Goal: Task Accomplishment & Management: Complete application form

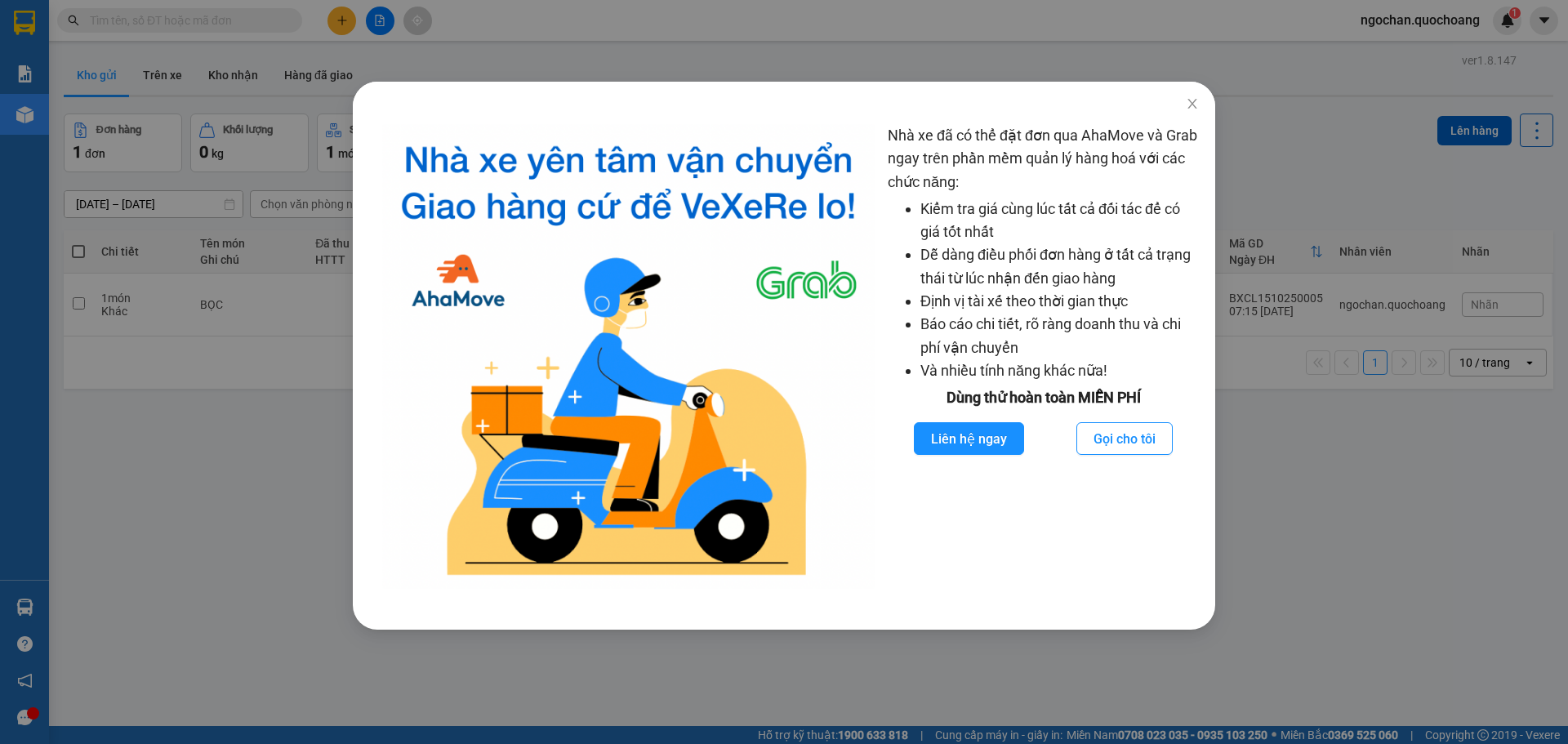
click at [1196, 100] on icon "close" at bounding box center [1191, 103] width 9 height 10
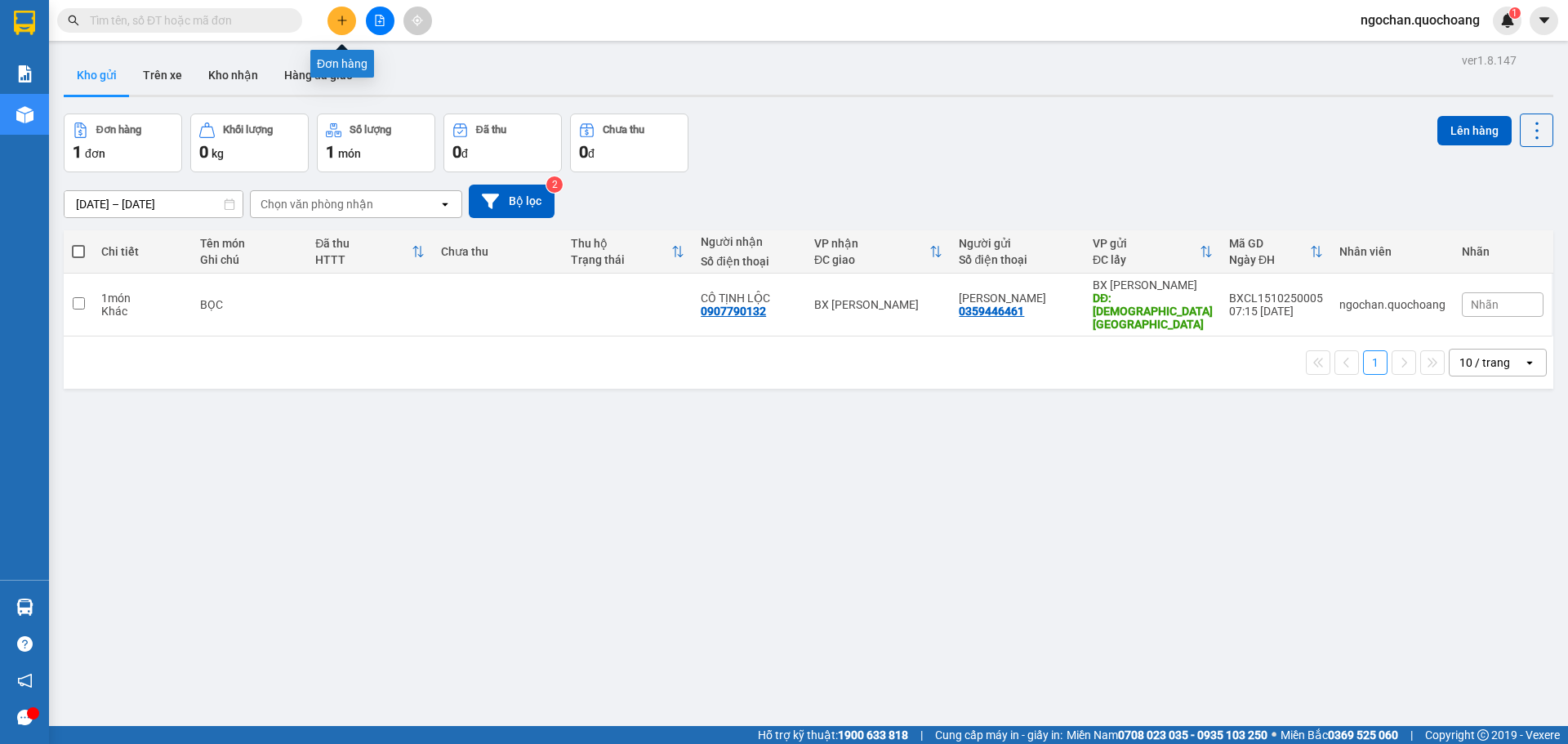
click at [337, 27] on button at bounding box center [341, 20] width 29 height 29
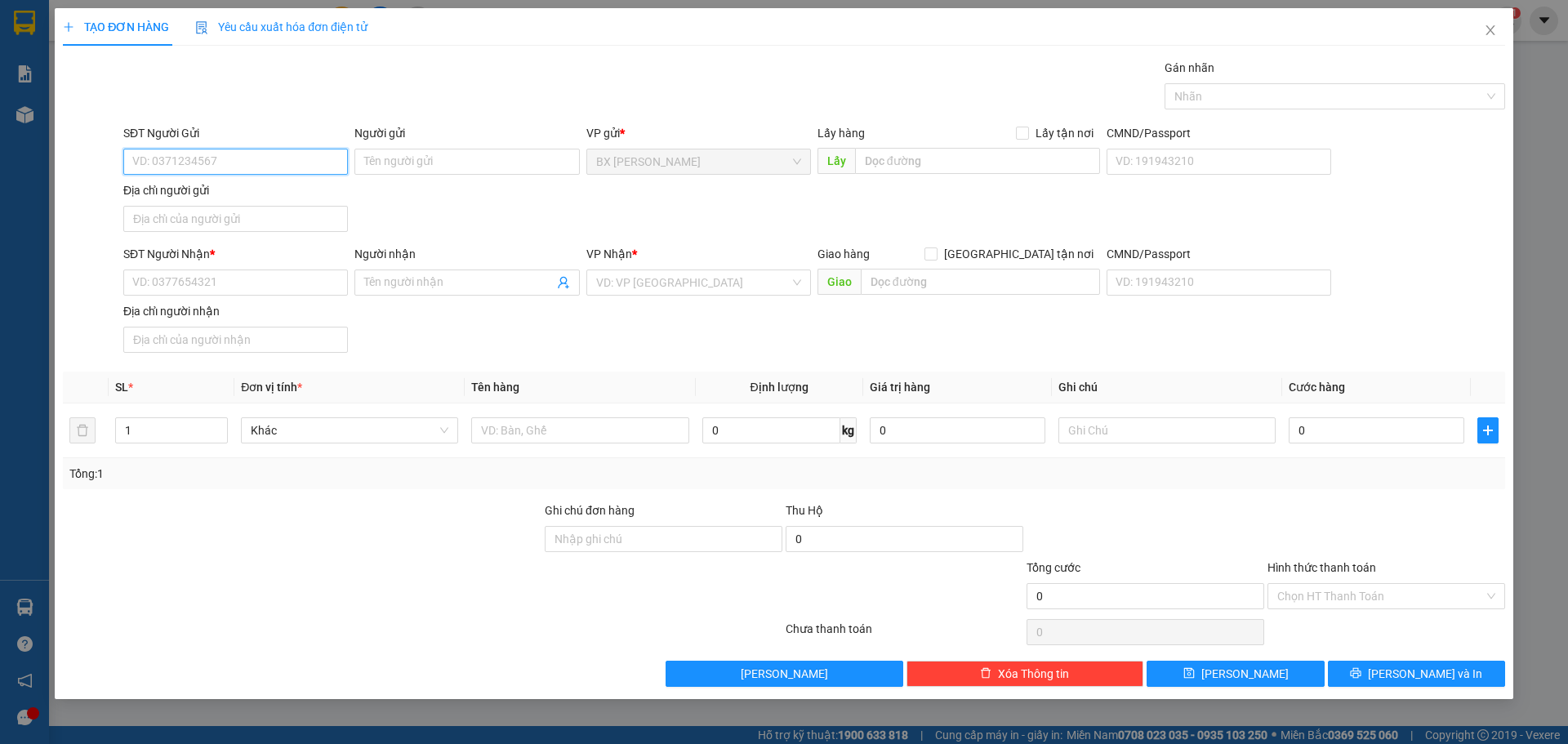
click at [266, 173] on input "SĐT Người Gửi" at bounding box center [235, 161] width 224 height 26
type input "0908679599"
click at [269, 194] on div "0908679599 - [GEOGRAPHIC_DATA]" at bounding box center [235, 195] width 205 height 18
type input "[PERSON_NAME]"
type input "0908679599"
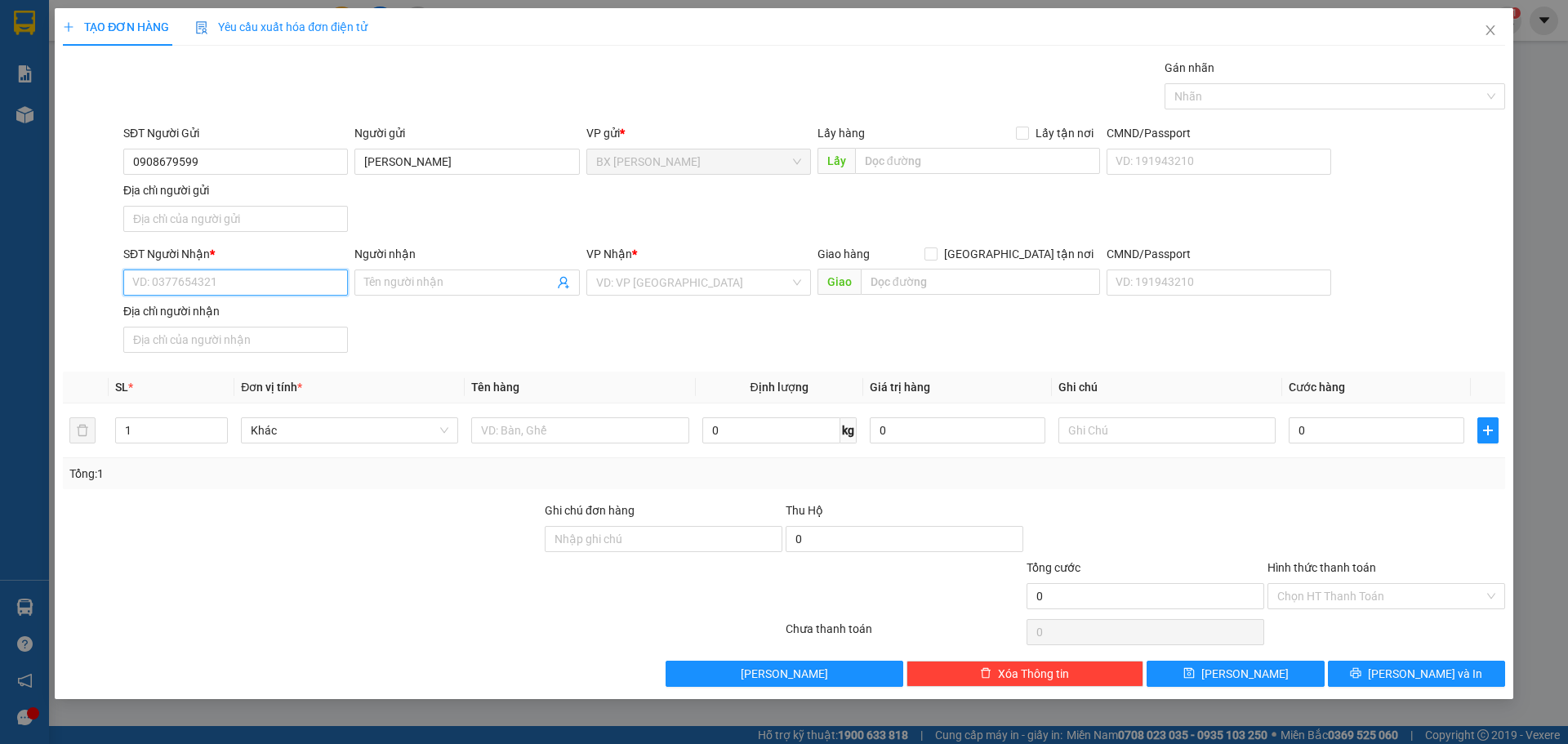
click at [213, 286] on input "SĐT Người Nhận *" at bounding box center [235, 283] width 224 height 26
click at [236, 287] on input "093911839" at bounding box center [235, 283] width 224 height 26
click at [171, 280] on input "093911839" at bounding box center [235, 283] width 224 height 26
type input "0939111839"
type input "2"
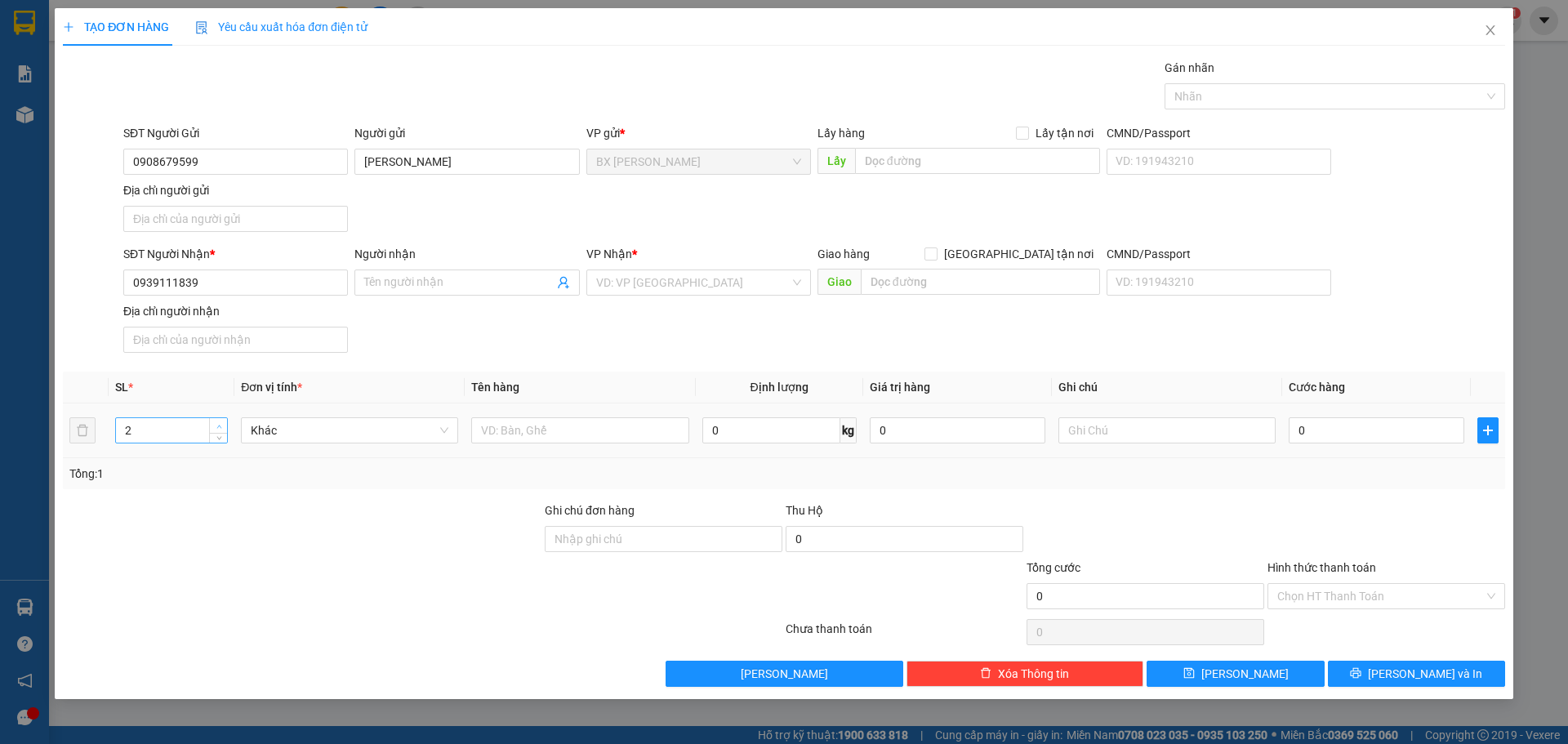
click at [218, 429] on span "up" at bounding box center [218, 426] width 10 height 10
click at [602, 432] on input "text" at bounding box center [579, 430] width 217 height 26
type input "THÙNG"
click at [898, 161] on input "text" at bounding box center [977, 160] width 245 height 26
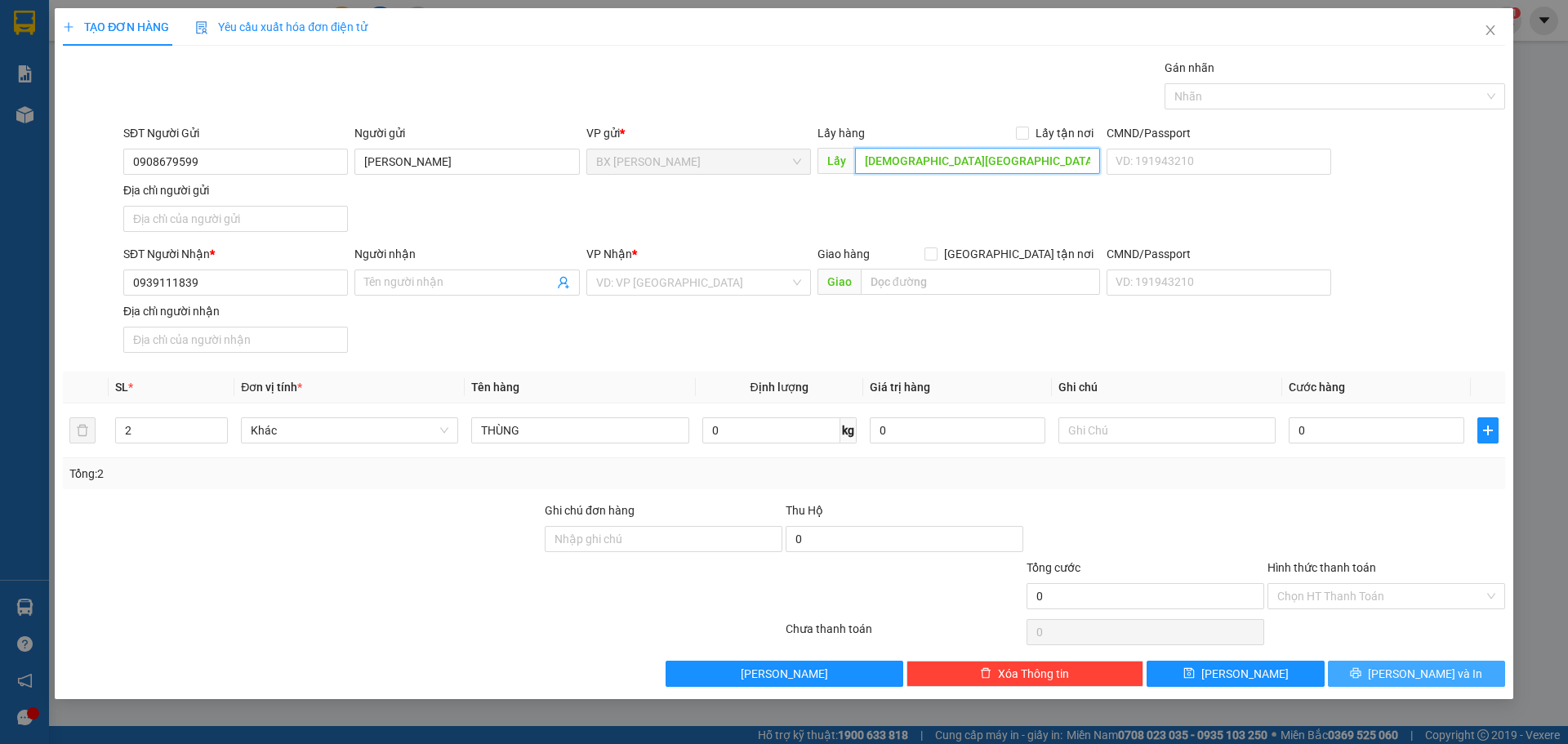
type input "[DEMOGRAPHIC_DATA][GEOGRAPHIC_DATA]"
click at [1437, 677] on span "[PERSON_NAME] và In" at bounding box center [1424, 673] width 114 height 18
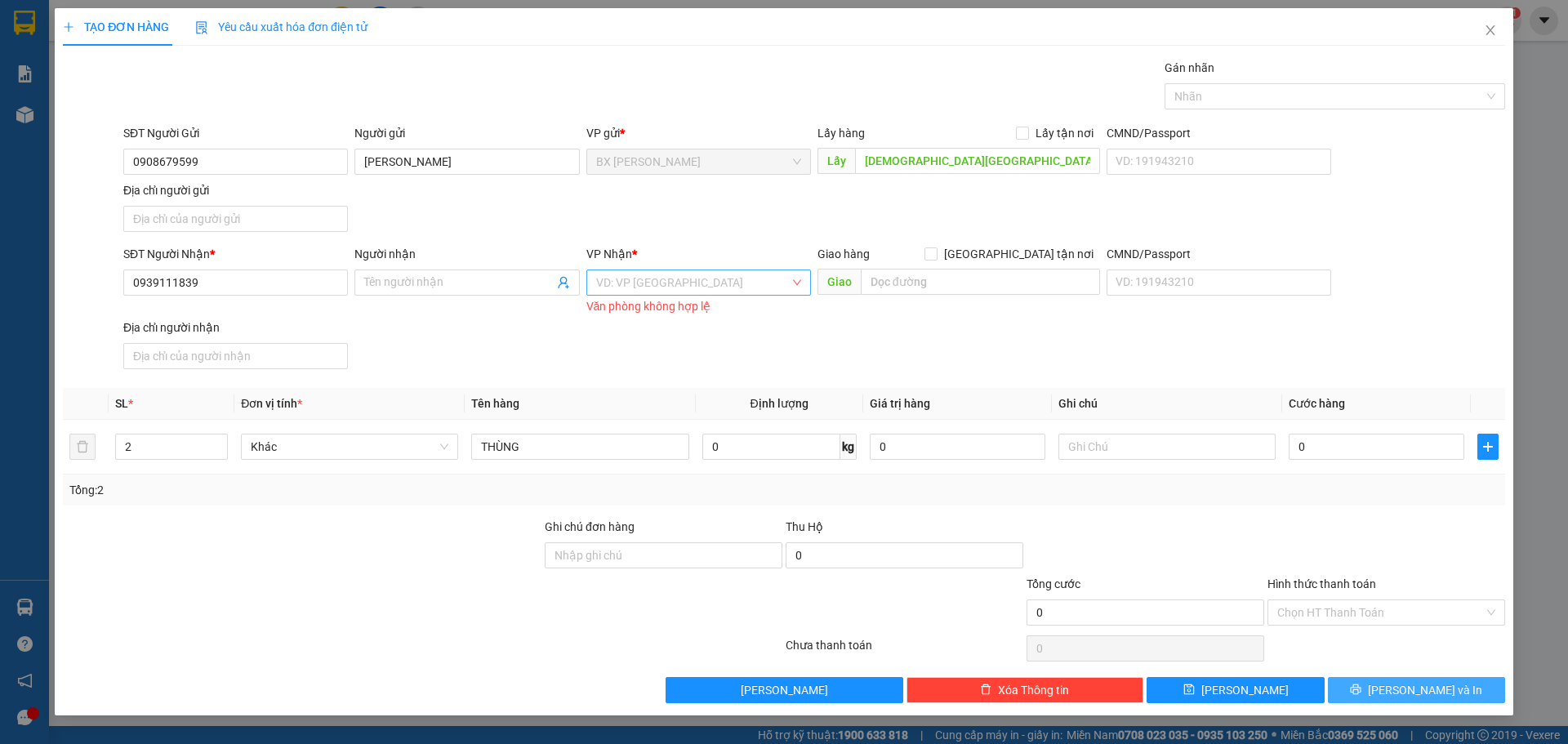
click at [792, 283] on div "VD: VP [GEOGRAPHIC_DATA]" at bounding box center [698, 283] width 224 height 26
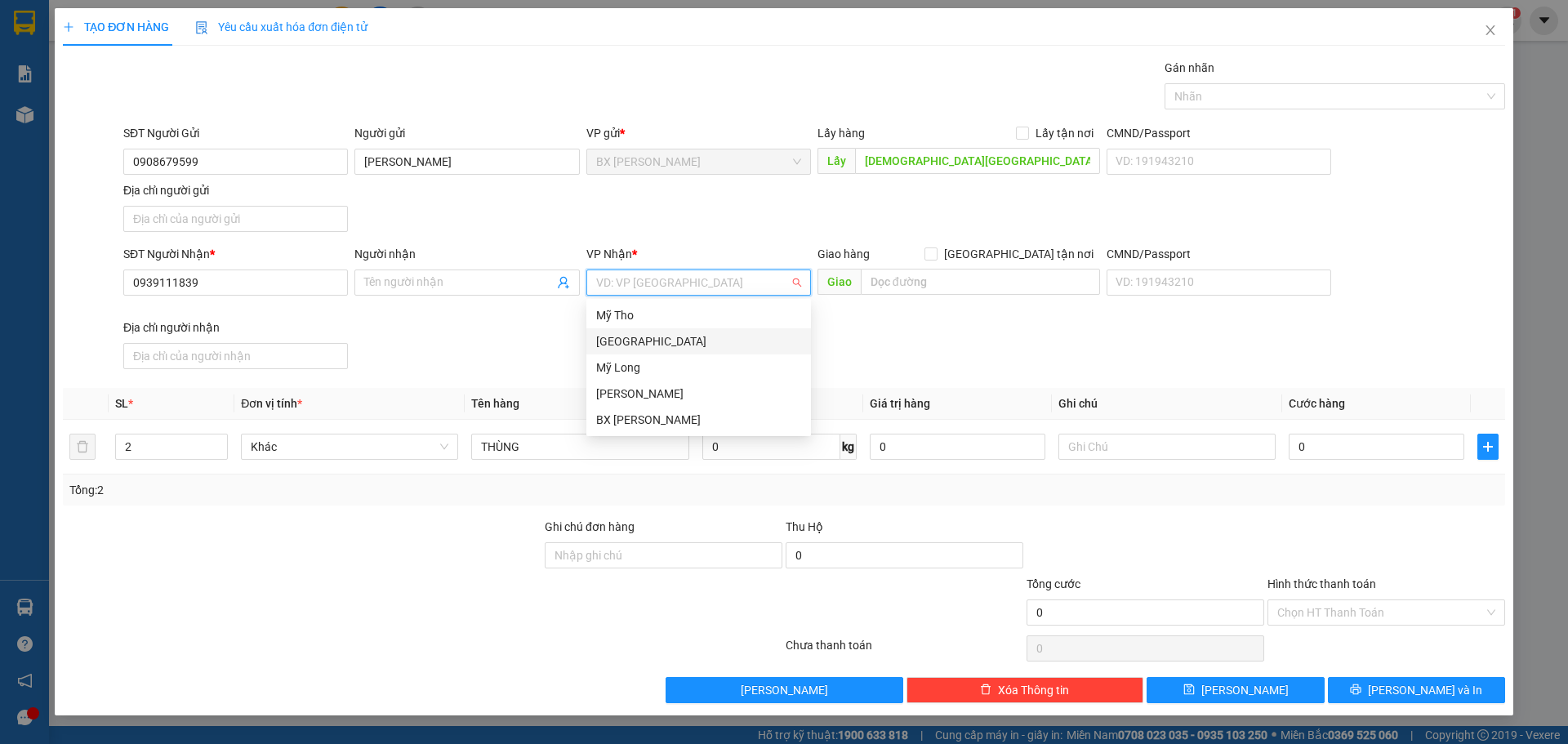
click at [651, 344] on div "[GEOGRAPHIC_DATA]" at bounding box center [698, 341] width 205 height 18
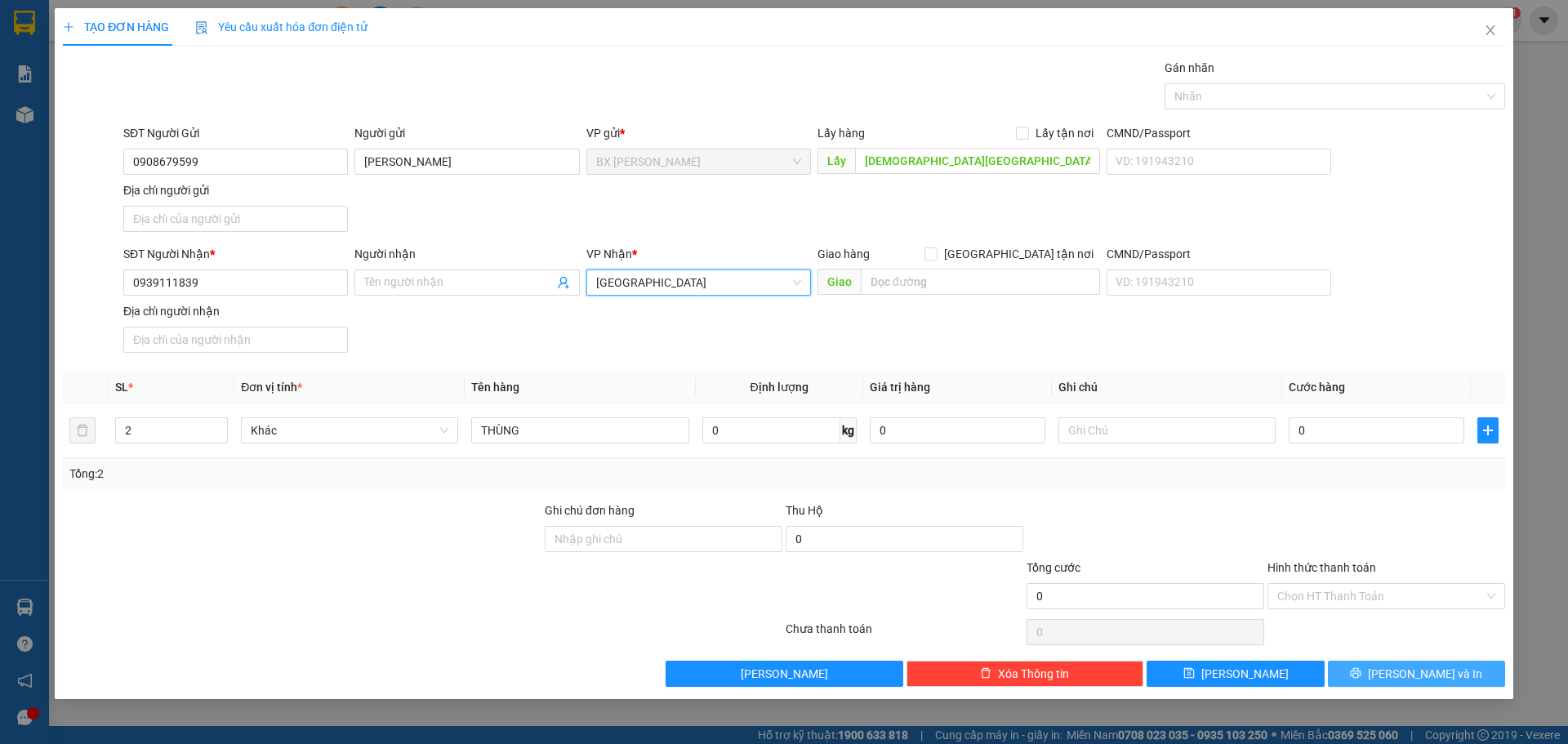
click at [1425, 672] on span "[PERSON_NAME] và In" at bounding box center [1424, 673] width 114 height 18
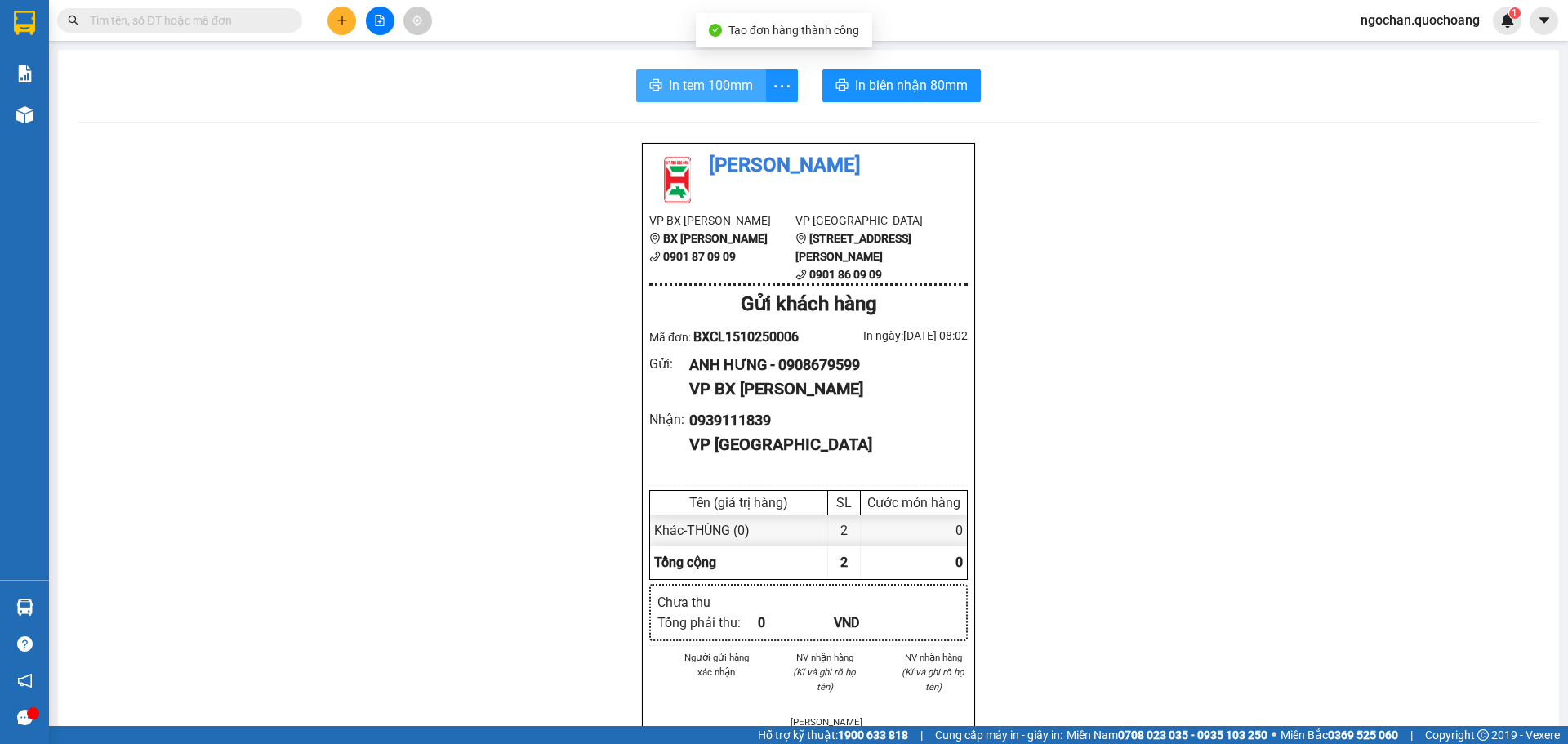
drag, startPoint x: 717, startPoint y: 83, endPoint x: 740, endPoint y: 84, distance: 23.0
click at [718, 83] on span "In tem 100mm" at bounding box center [711, 85] width 84 height 20
click at [680, 81] on span "In tem 100mm" at bounding box center [711, 85] width 84 height 20
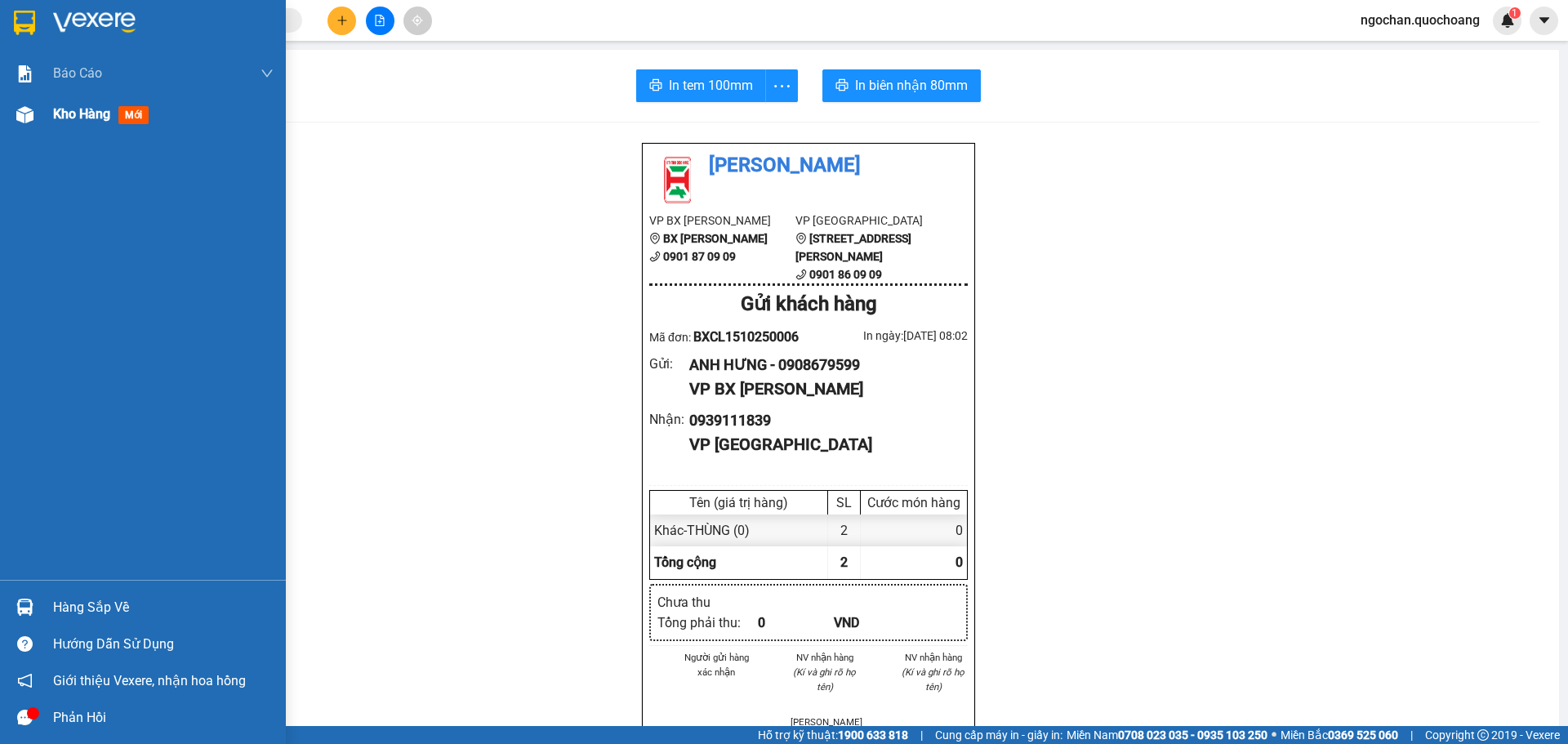
click at [37, 111] on div at bounding box center [24, 114] width 29 height 29
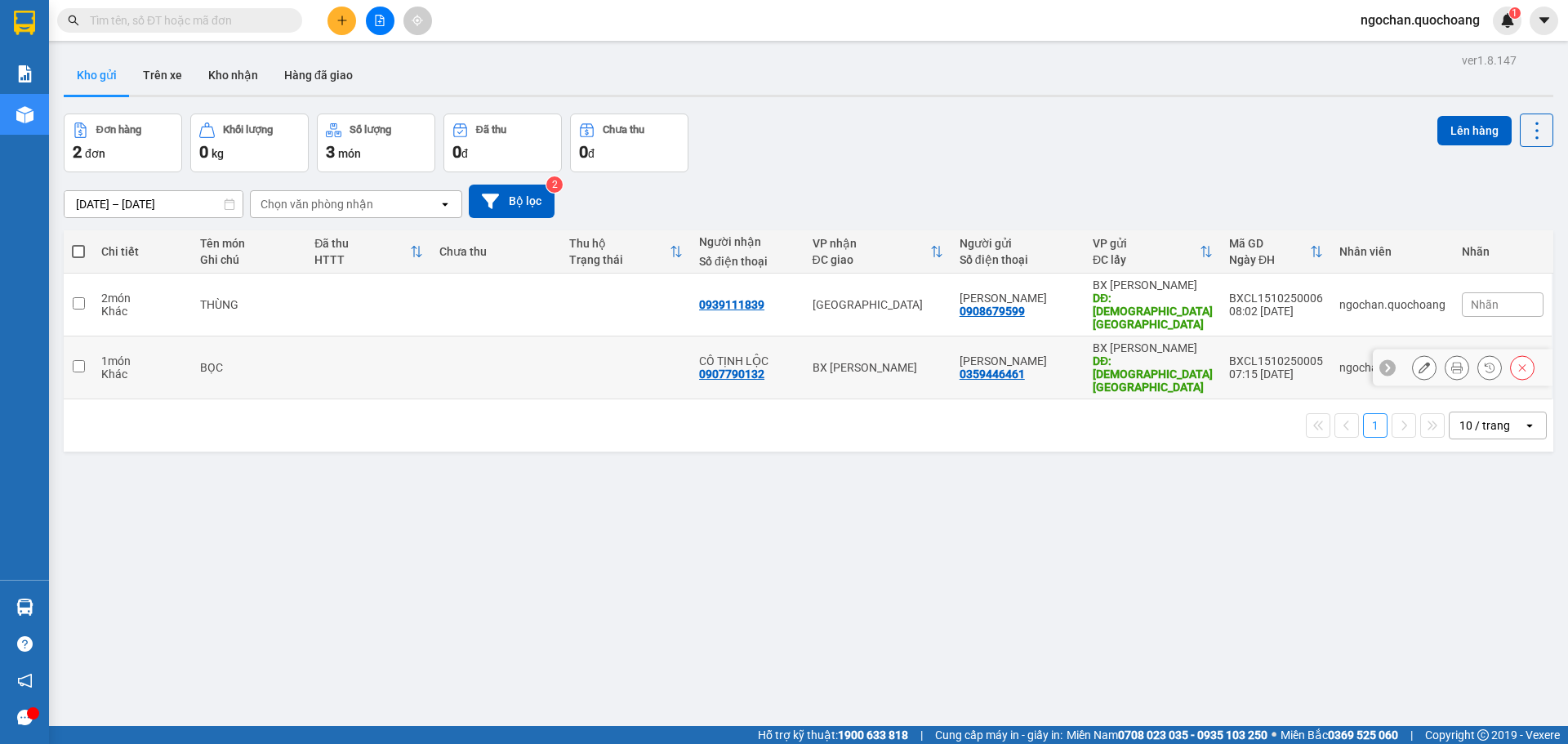
click at [77, 360] on input "checkbox" at bounding box center [78, 366] width 12 height 12
checkbox input "true"
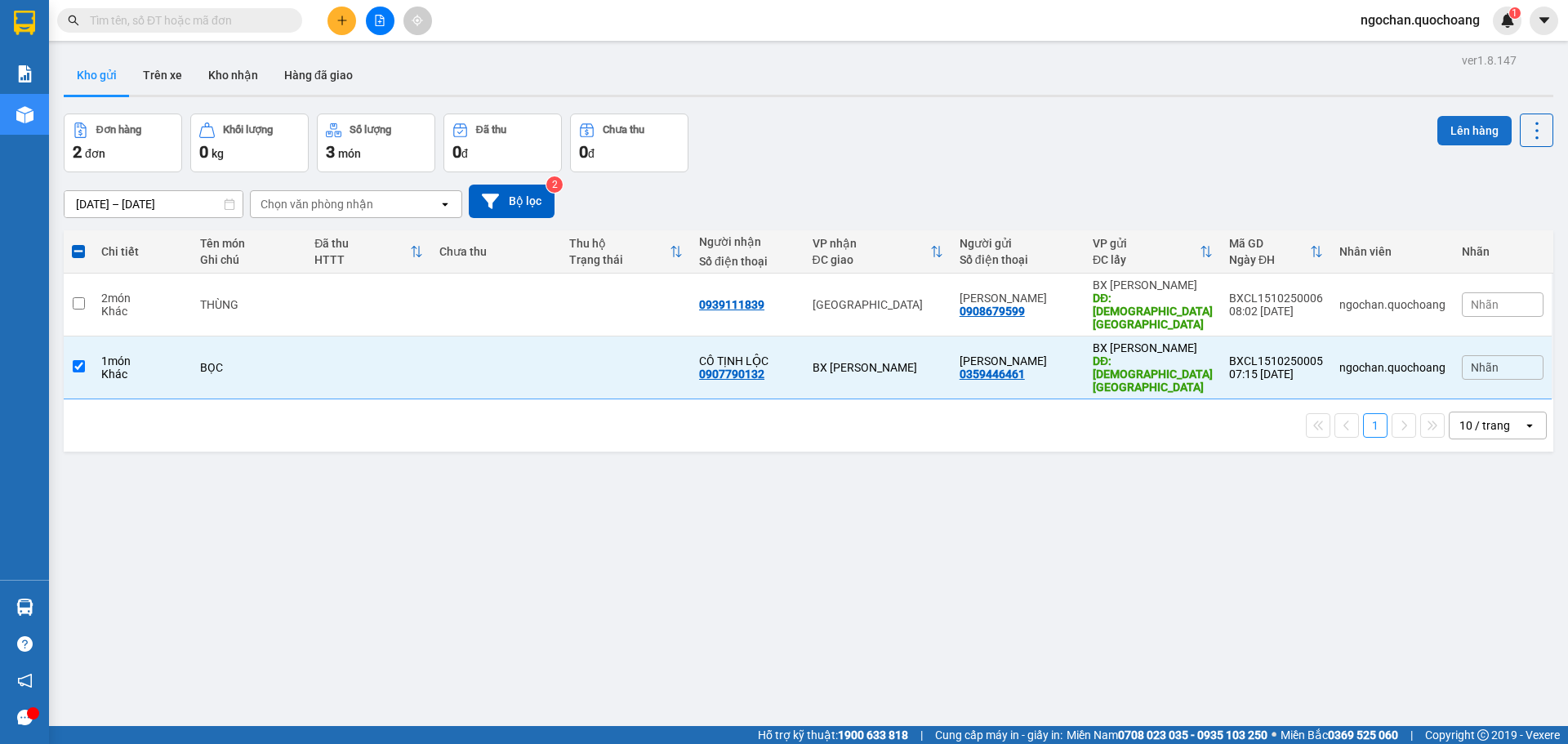
click at [1459, 134] on button "Lên hàng" at bounding box center [1474, 131] width 74 height 30
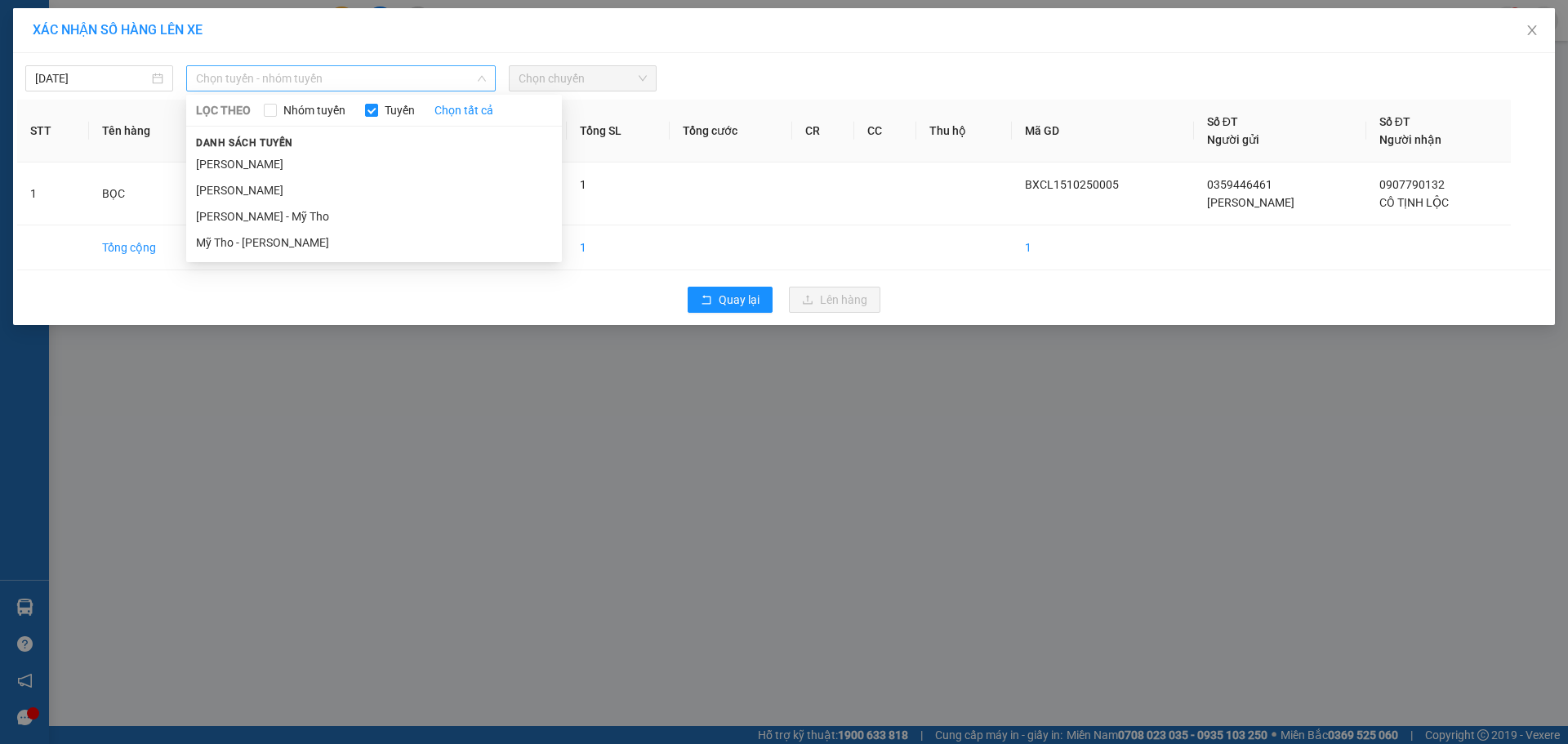
click at [481, 66] on span "Chọn tuyến - nhóm tuyến" at bounding box center [341, 78] width 290 height 24
click at [332, 160] on li "[PERSON_NAME]" at bounding box center [373, 164] width 376 height 26
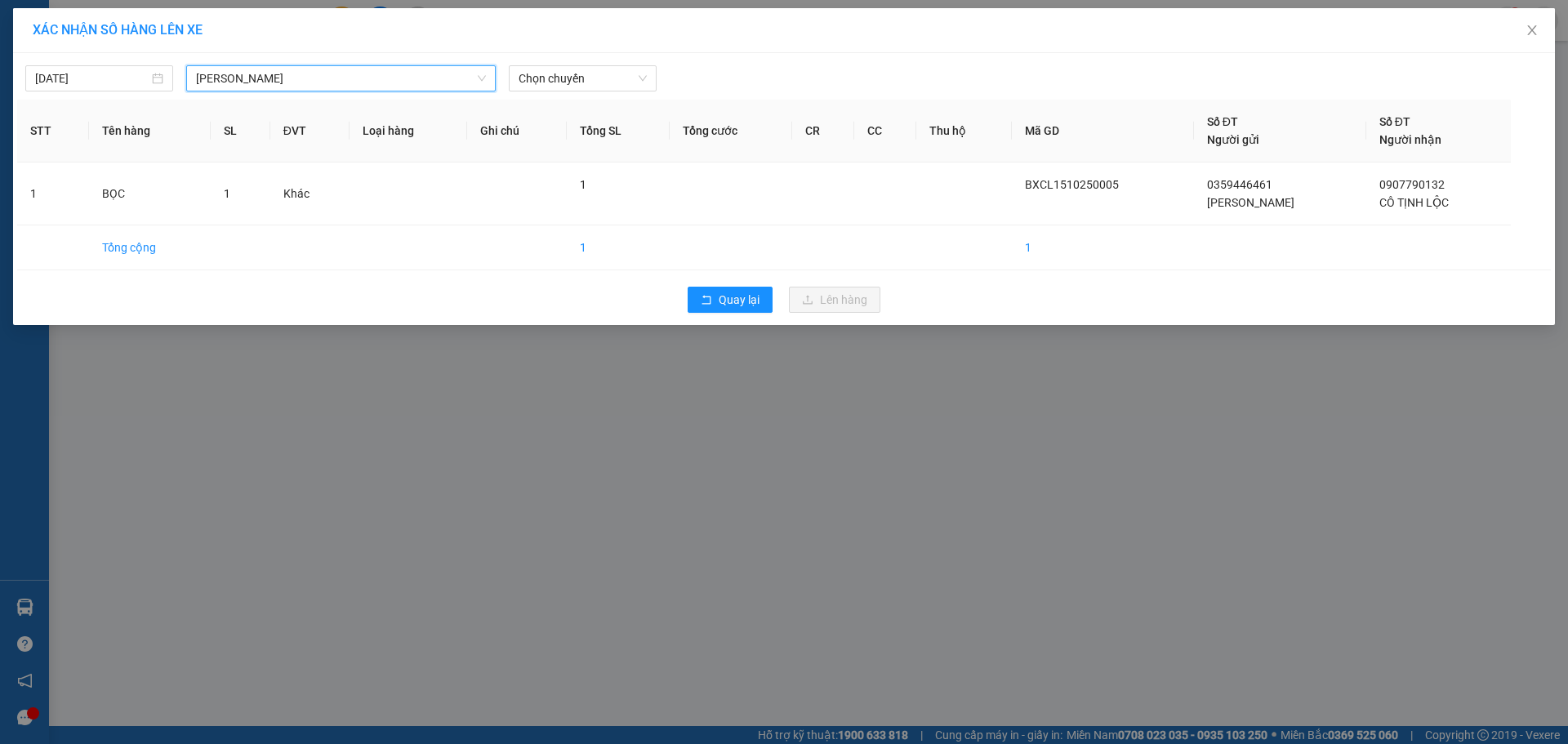
click at [638, 65] on div "[DATE] [PERSON_NAME] LỌC THEO Nhóm tuyến Tuyến Chọn tất cả Danh sách tuyến Cao …" at bounding box center [784, 74] width 1533 height 34
click at [650, 60] on div "[DATE] [PERSON_NAME] LỌC THEO Nhóm tuyến Tuyến Chọn tất cả Danh sách tuyến Cao …" at bounding box center [784, 74] width 1533 height 34
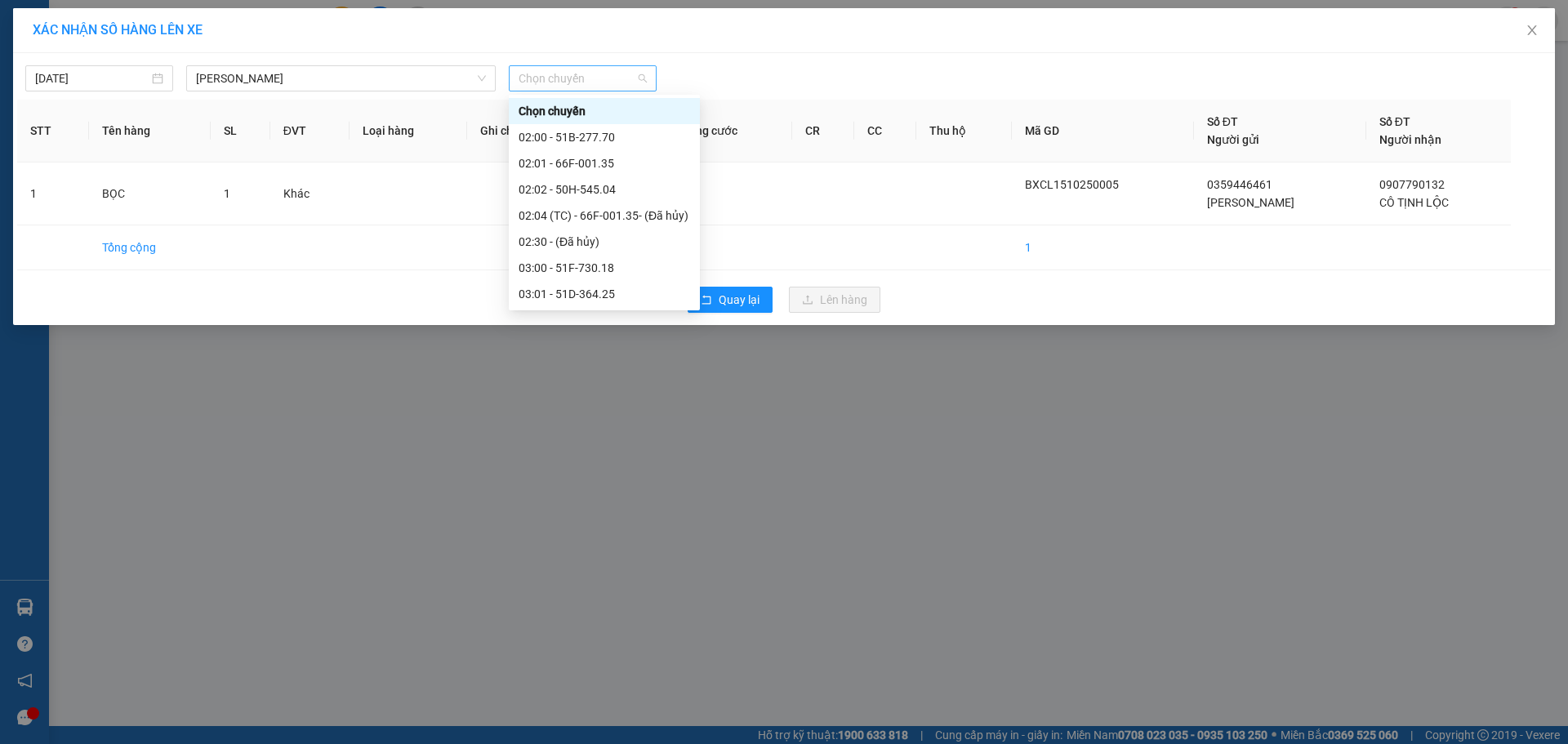
click at [638, 73] on span "Chọn chuyến" at bounding box center [583, 78] width 128 height 24
click at [606, 171] on div "08:00 - 50H-299.15" at bounding box center [604, 173] width 172 height 18
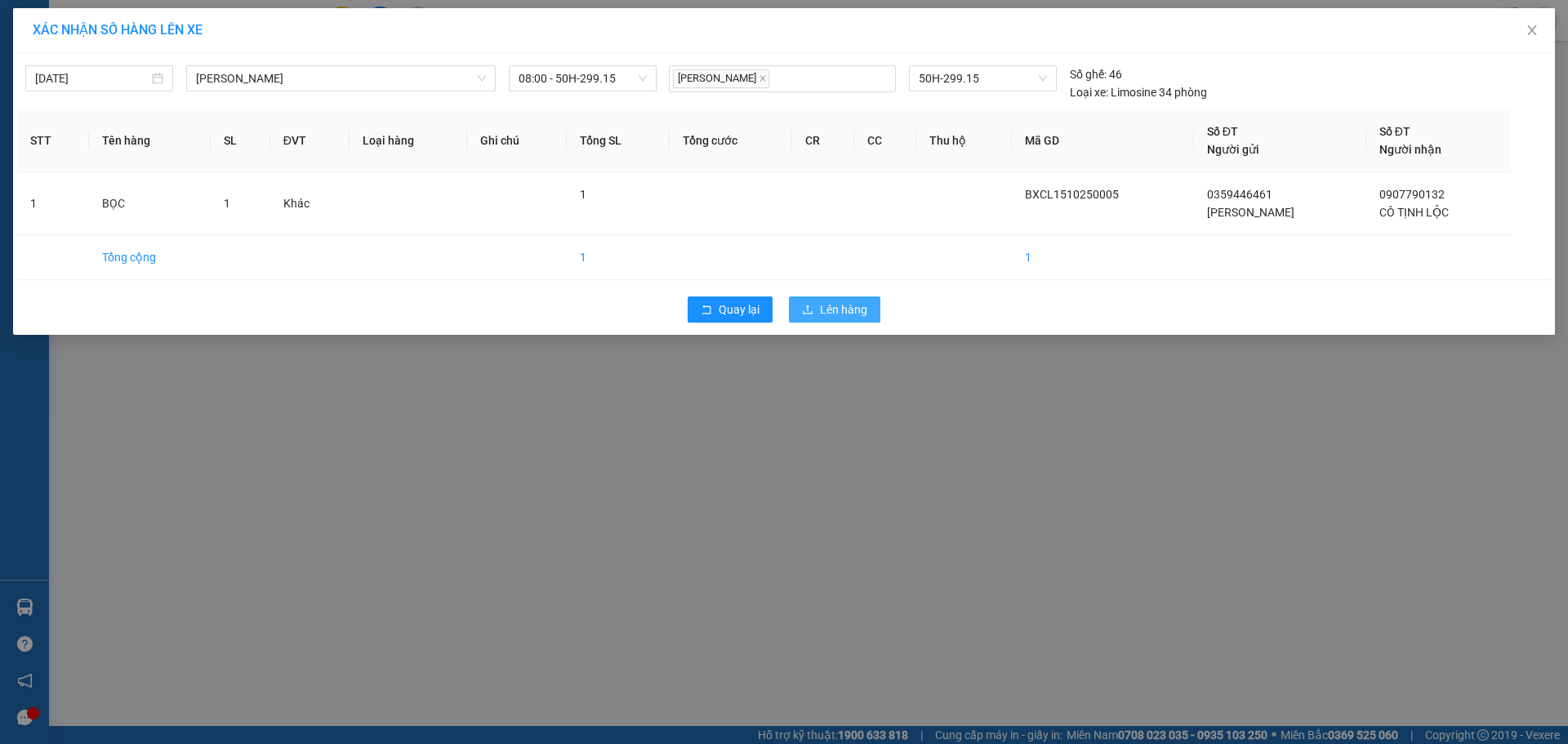
click at [833, 304] on span "Lên hàng" at bounding box center [843, 310] width 47 height 18
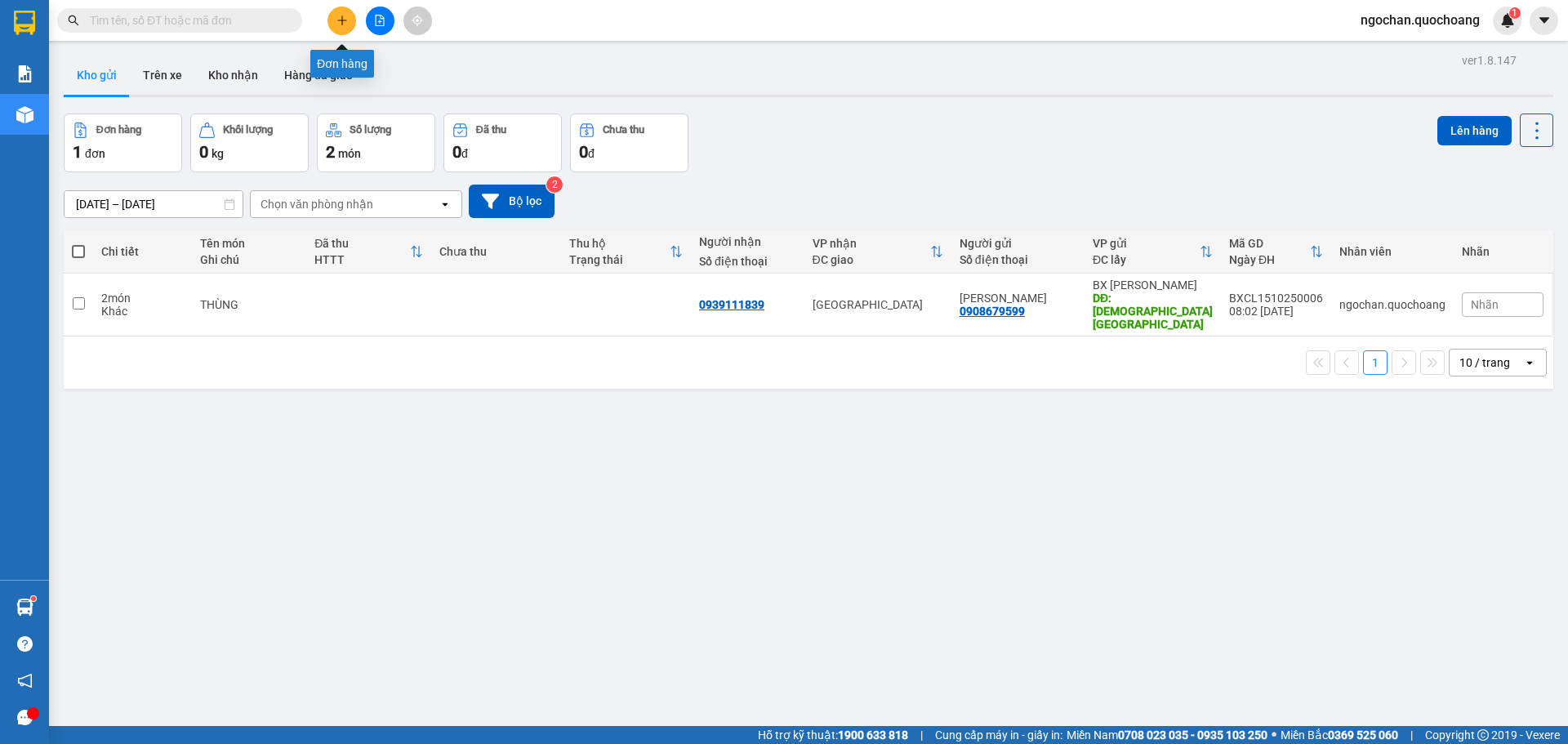
click at [335, 25] on button at bounding box center [341, 20] width 29 height 29
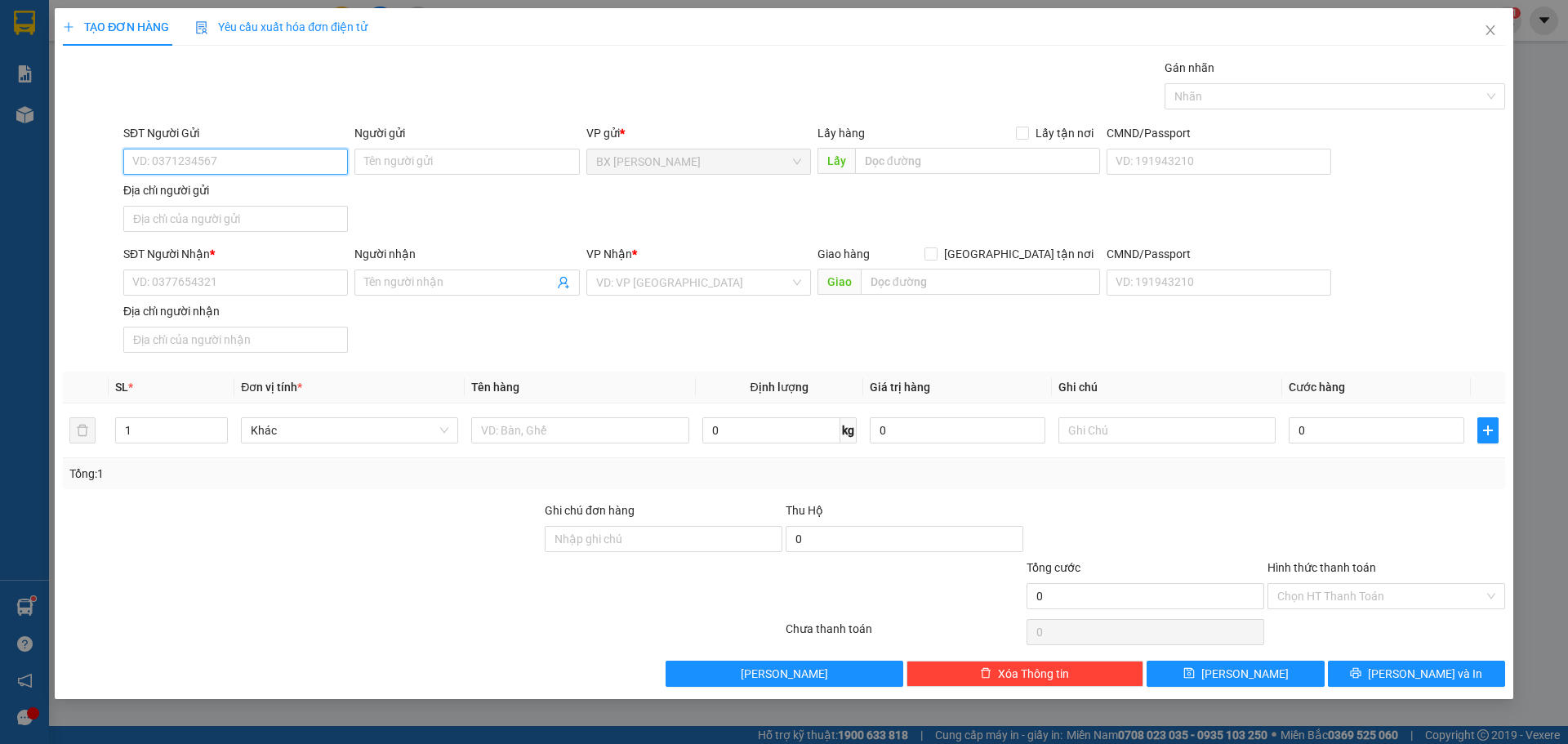
click at [246, 166] on input "SĐT Người Gửi" at bounding box center [235, 161] width 224 height 26
drag, startPoint x: 216, startPoint y: 159, endPoint x: 104, endPoint y: 174, distance: 113.0
click at [104, 174] on div "SĐT Người Gửi 0782104422 Người gửi Tên người gửi VP gửi * [PERSON_NAME] Lấy hàn…" at bounding box center [783, 181] width 1445 height 114
type input "0782104422"
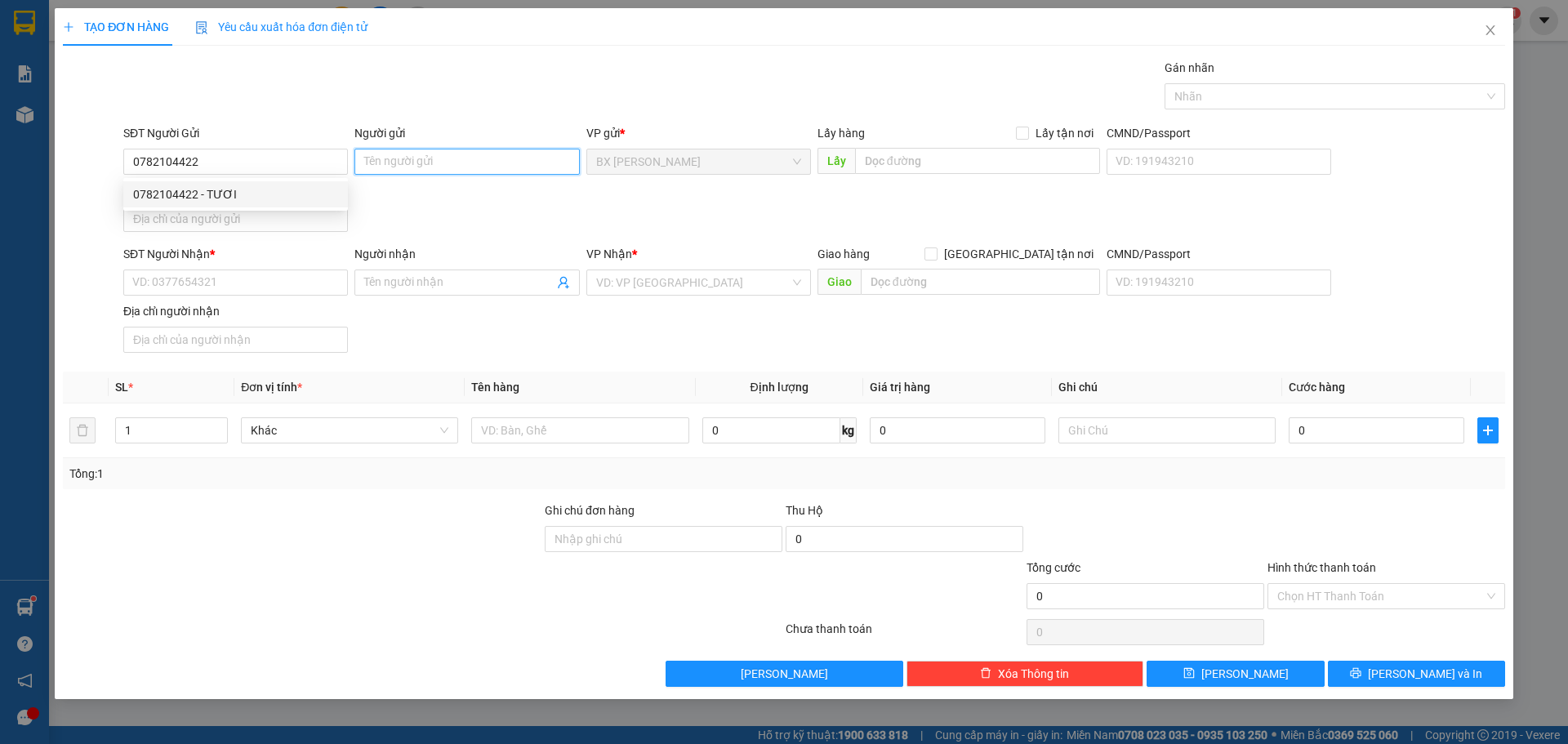
click at [483, 163] on input "Người gửi" at bounding box center [466, 161] width 224 height 26
type input "V"
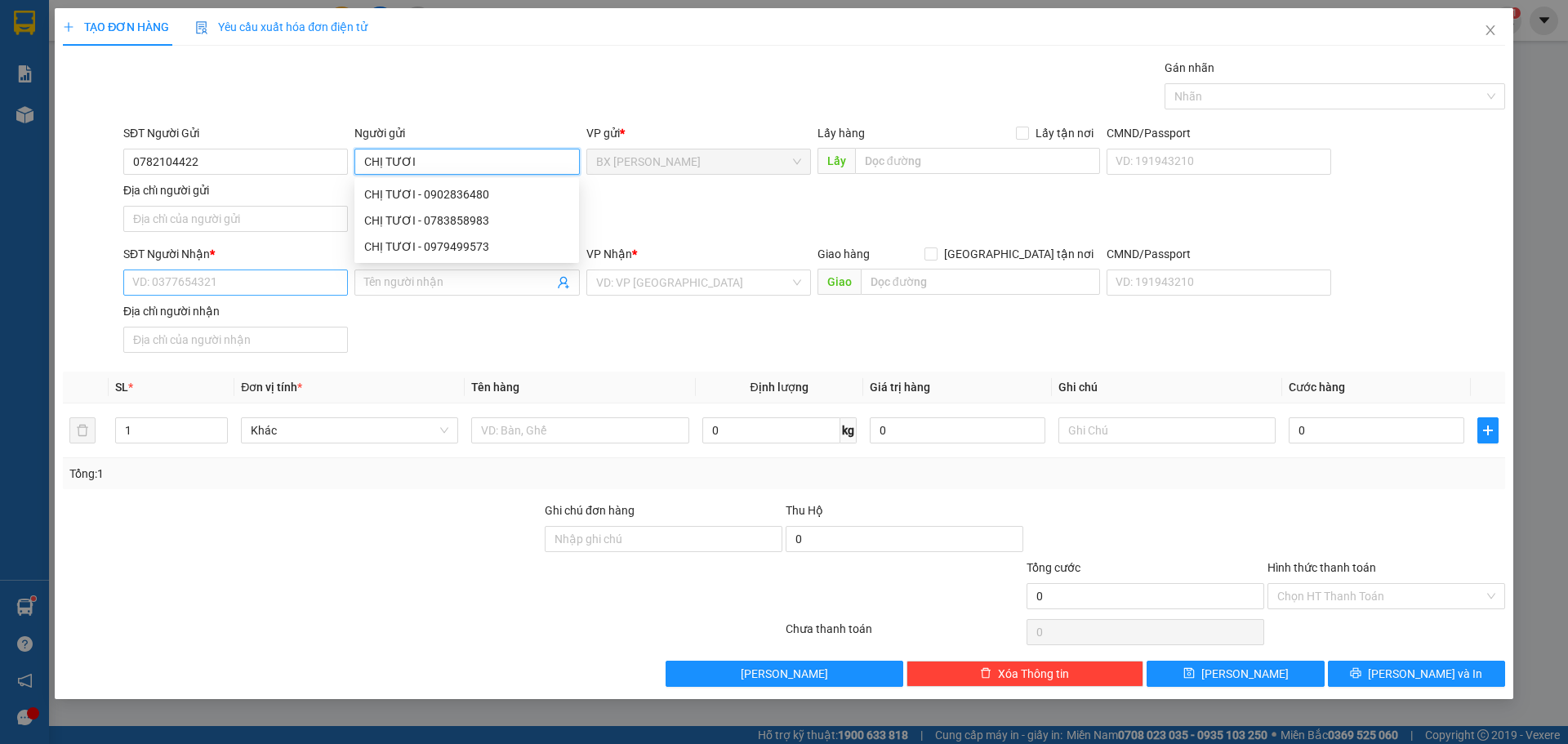
type input "CHỊ TƯƠI"
click at [238, 289] on input "SĐT Người Nhận *" at bounding box center [235, 283] width 224 height 26
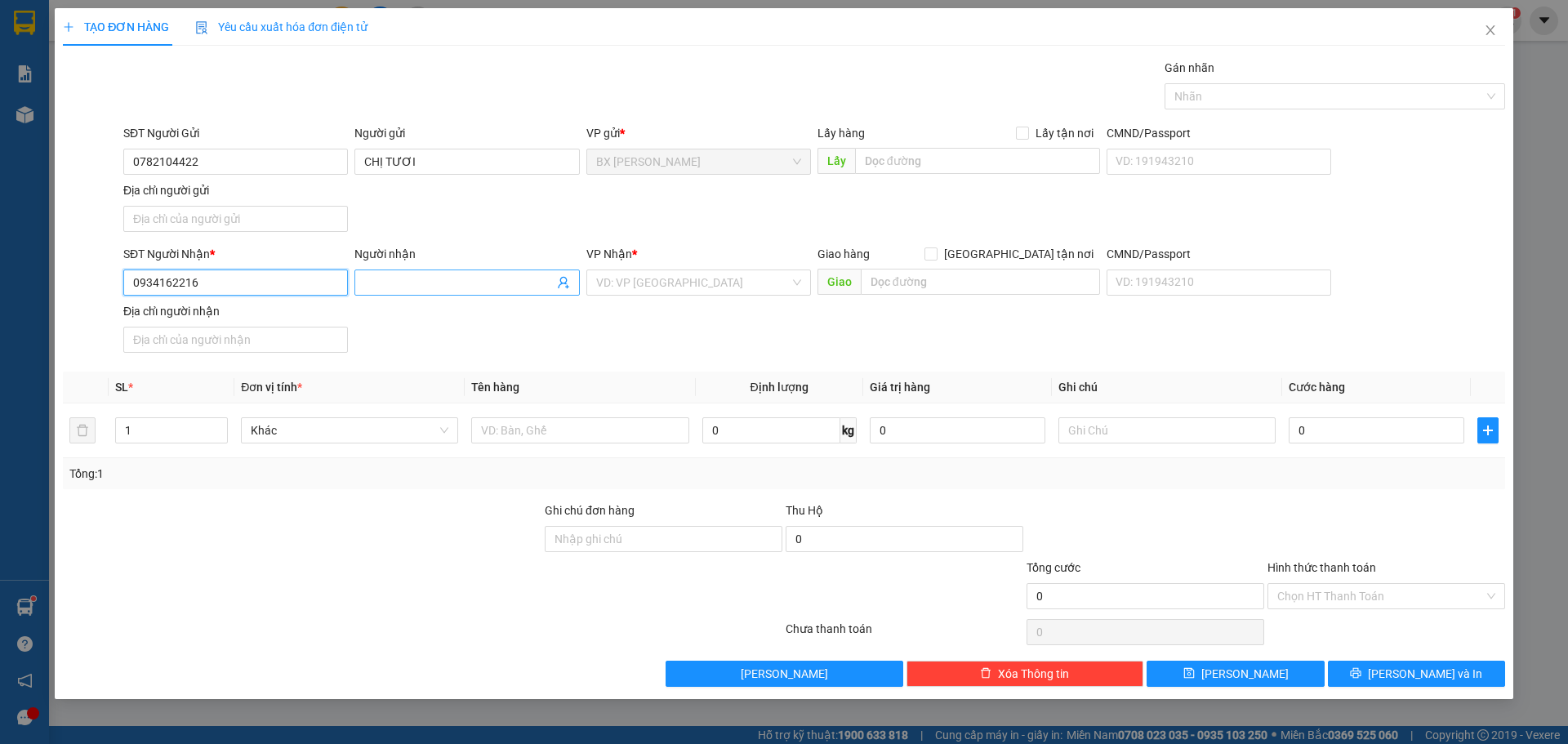
type input "0934162216"
click at [433, 280] on input "Người nhận" at bounding box center [459, 283] width 188 height 18
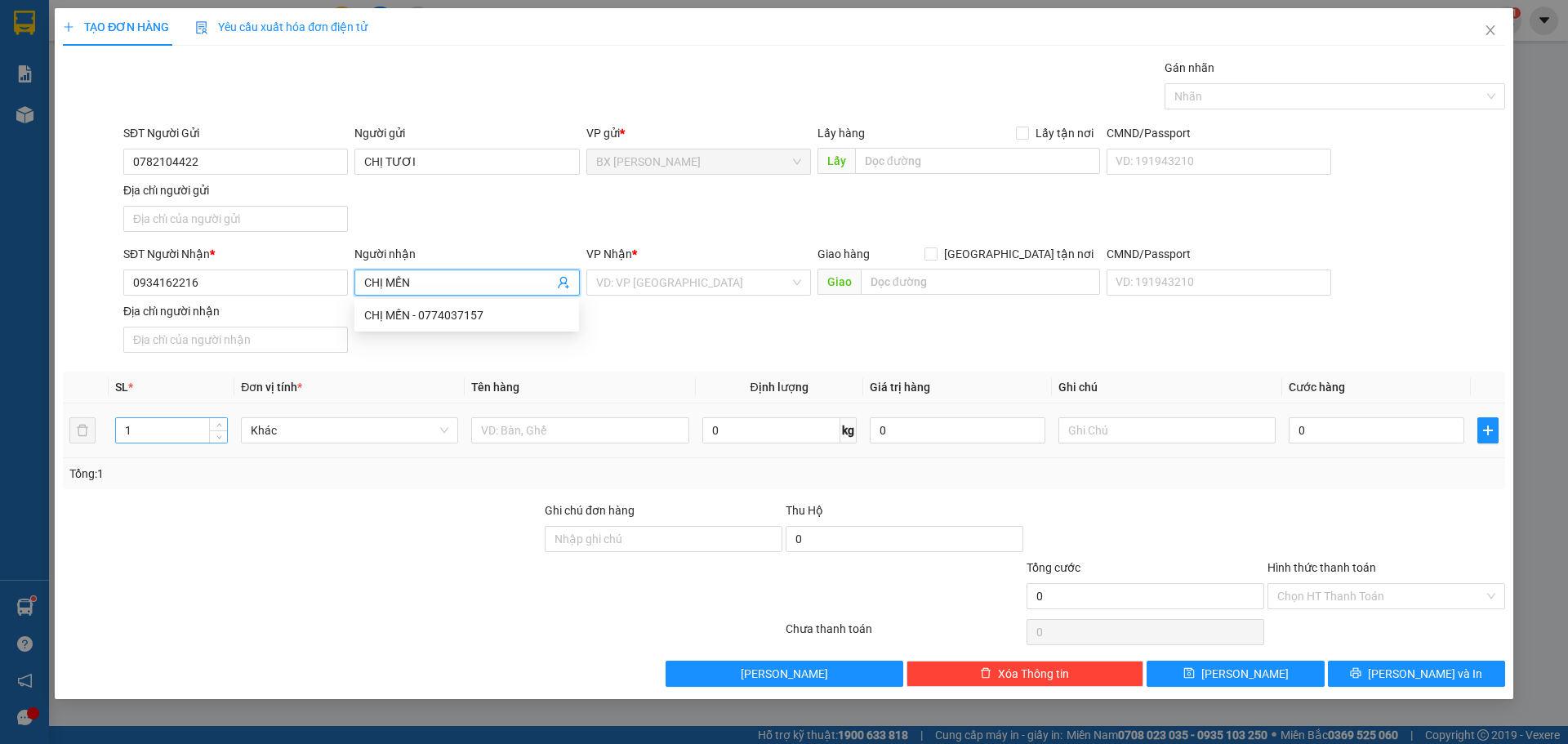
type input "CHỊ MẾN"
click at [157, 426] on input "1" at bounding box center [171, 430] width 111 height 24
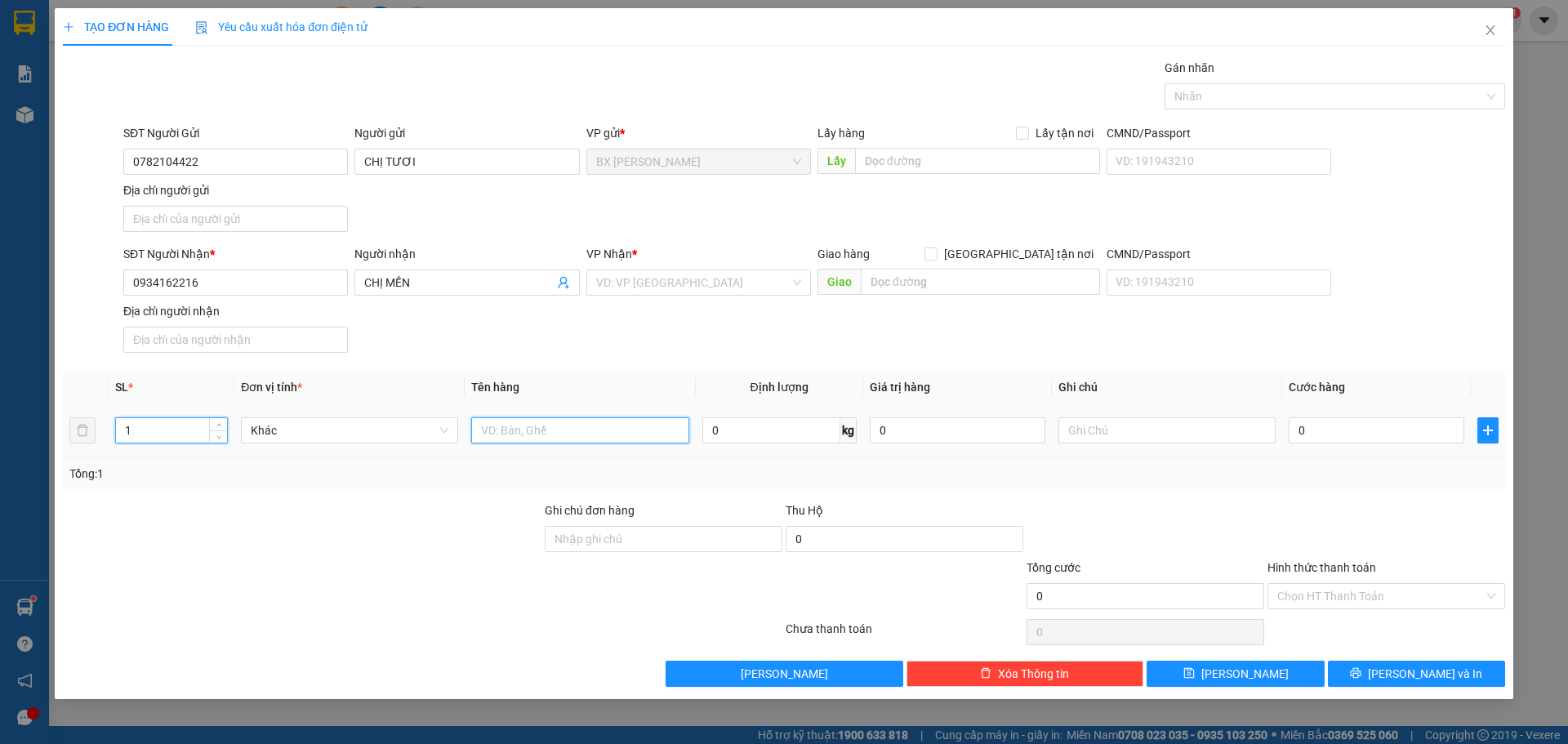
click at [590, 422] on input "text" at bounding box center [579, 430] width 217 height 26
click at [801, 281] on div "VD: VP [GEOGRAPHIC_DATA]" at bounding box center [698, 283] width 224 height 26
type input "BỌC"
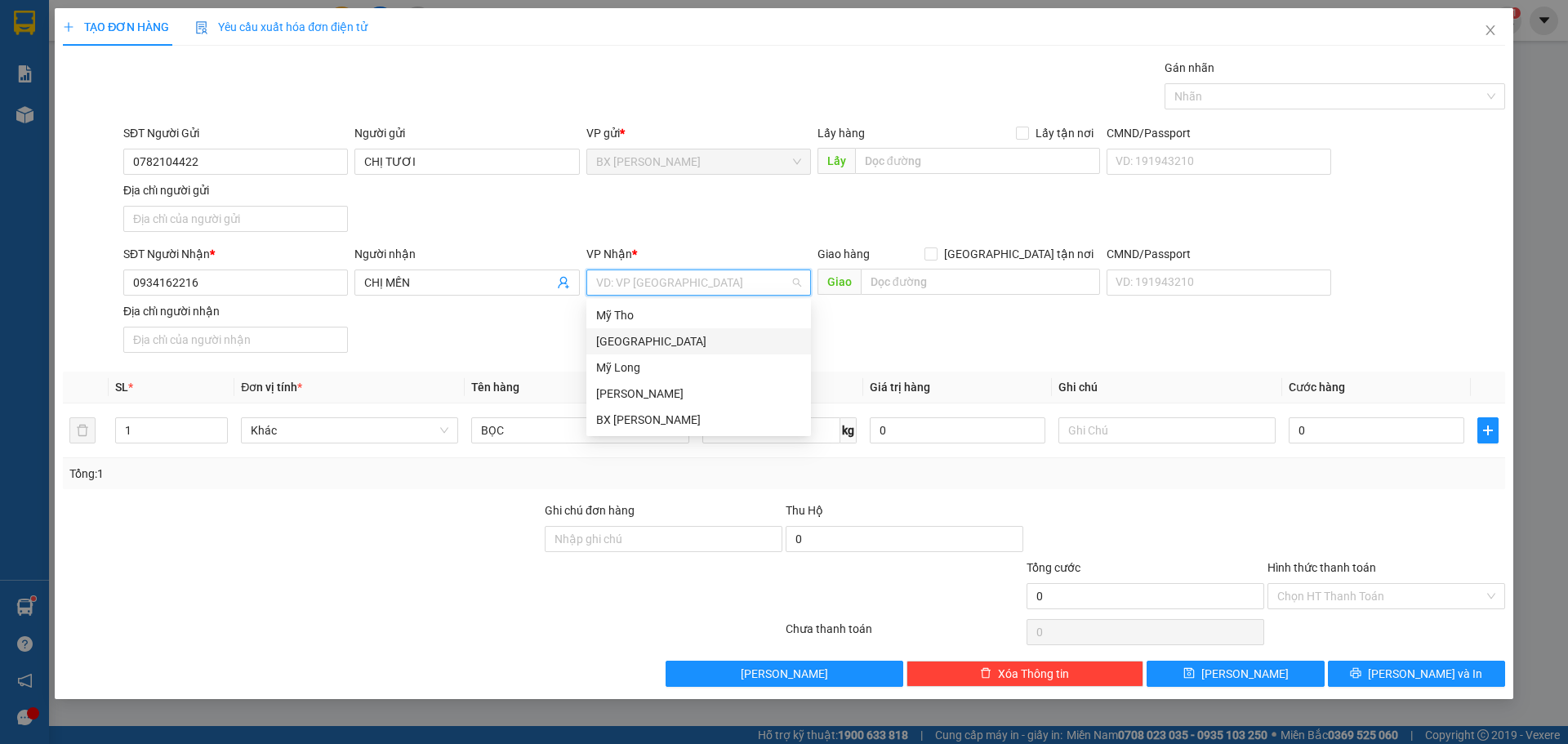
click at [687, 346] on div "[GEOGRAPHIC_DATA]" at bounding box center [698, 341] width 205 height 18
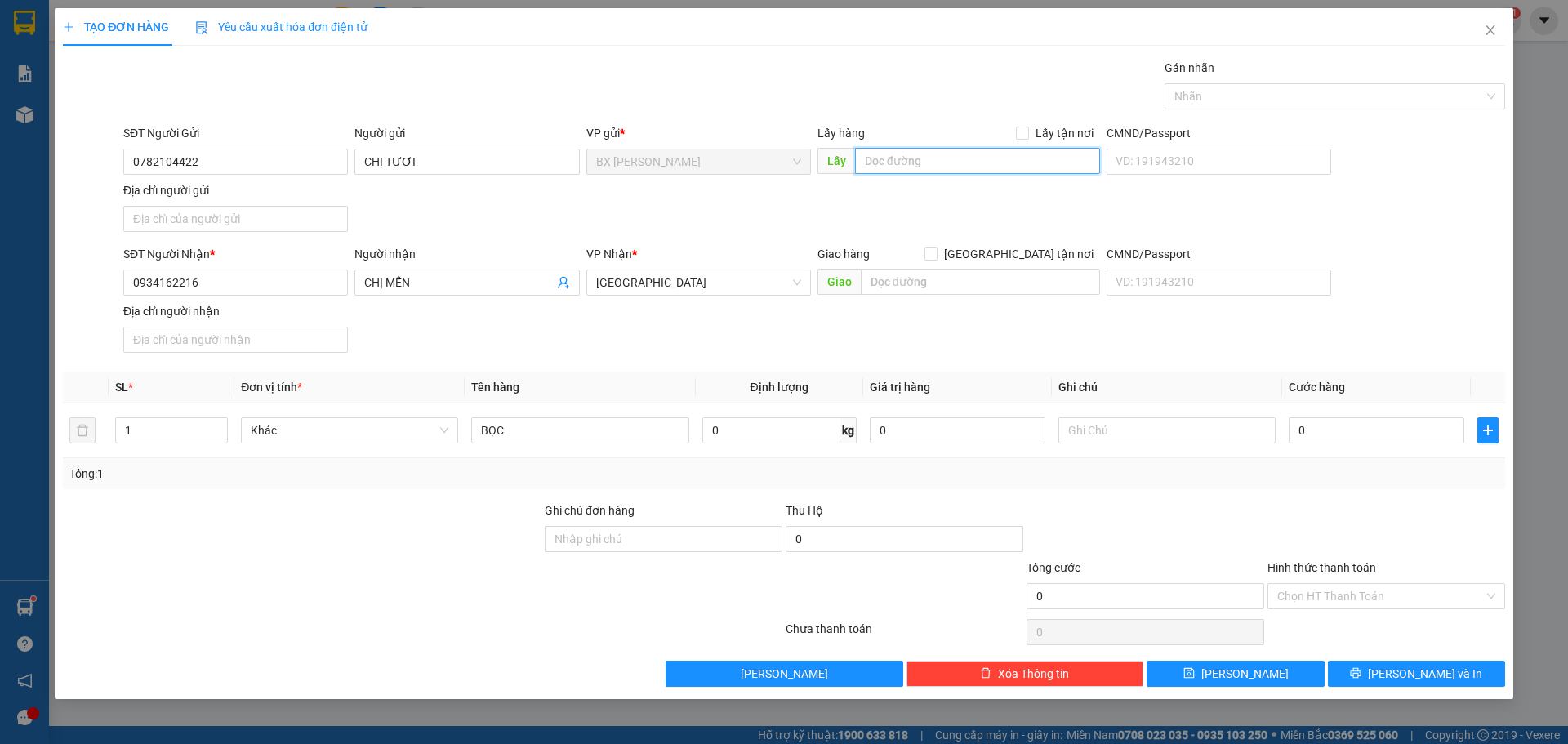
click at [901, 163] on input "text" at bounding box center [977, 160] width 245 height 26
type input "[GEOGRAPHIC_DATA] MỚI"
click at [1423, 668] on span "[PERSON_NAME] và In" at bounding box center [1424, 673] width 114 height 18
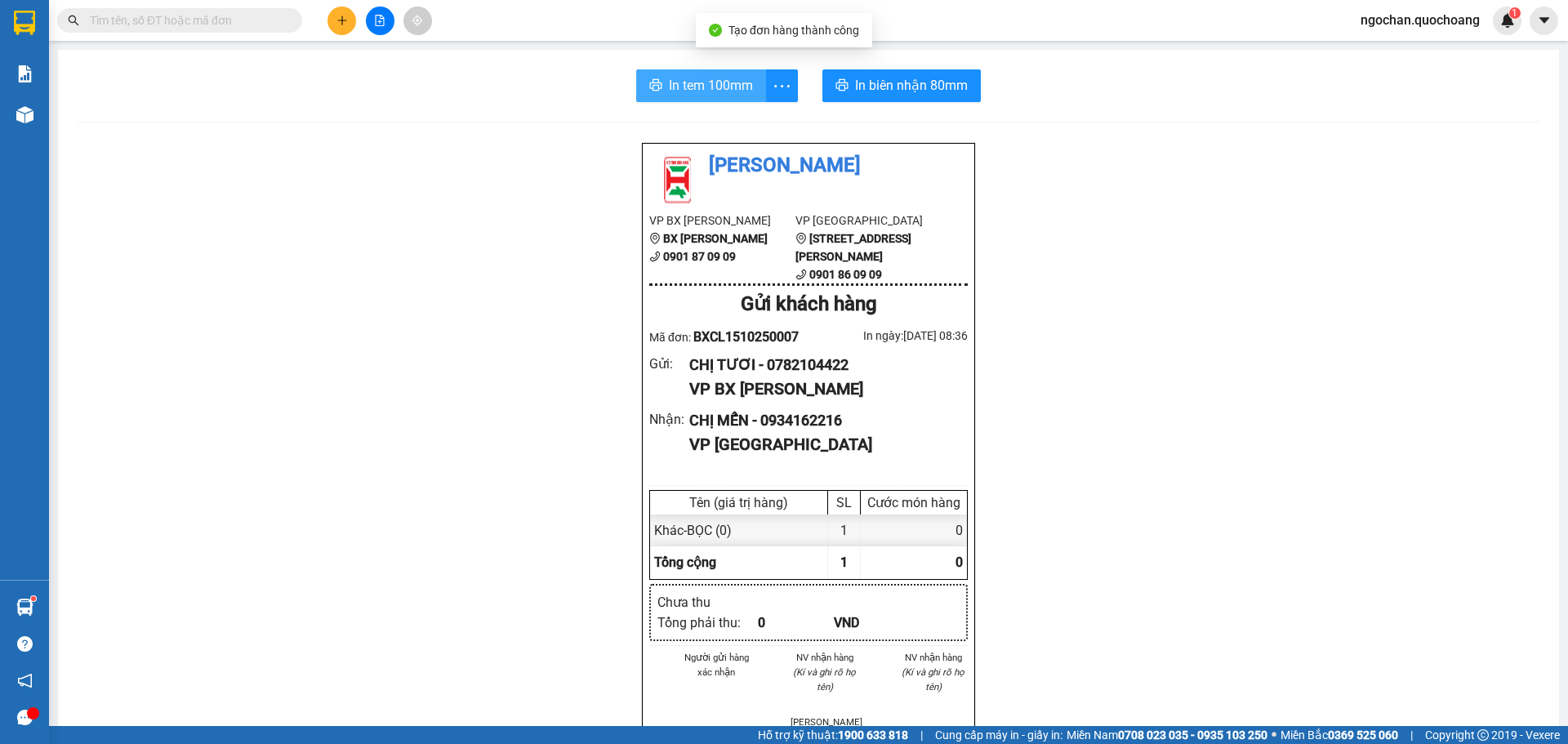
click at [724, 80] on span "In tem 100mm" at bounding box center [711, 85] width 84 height 20
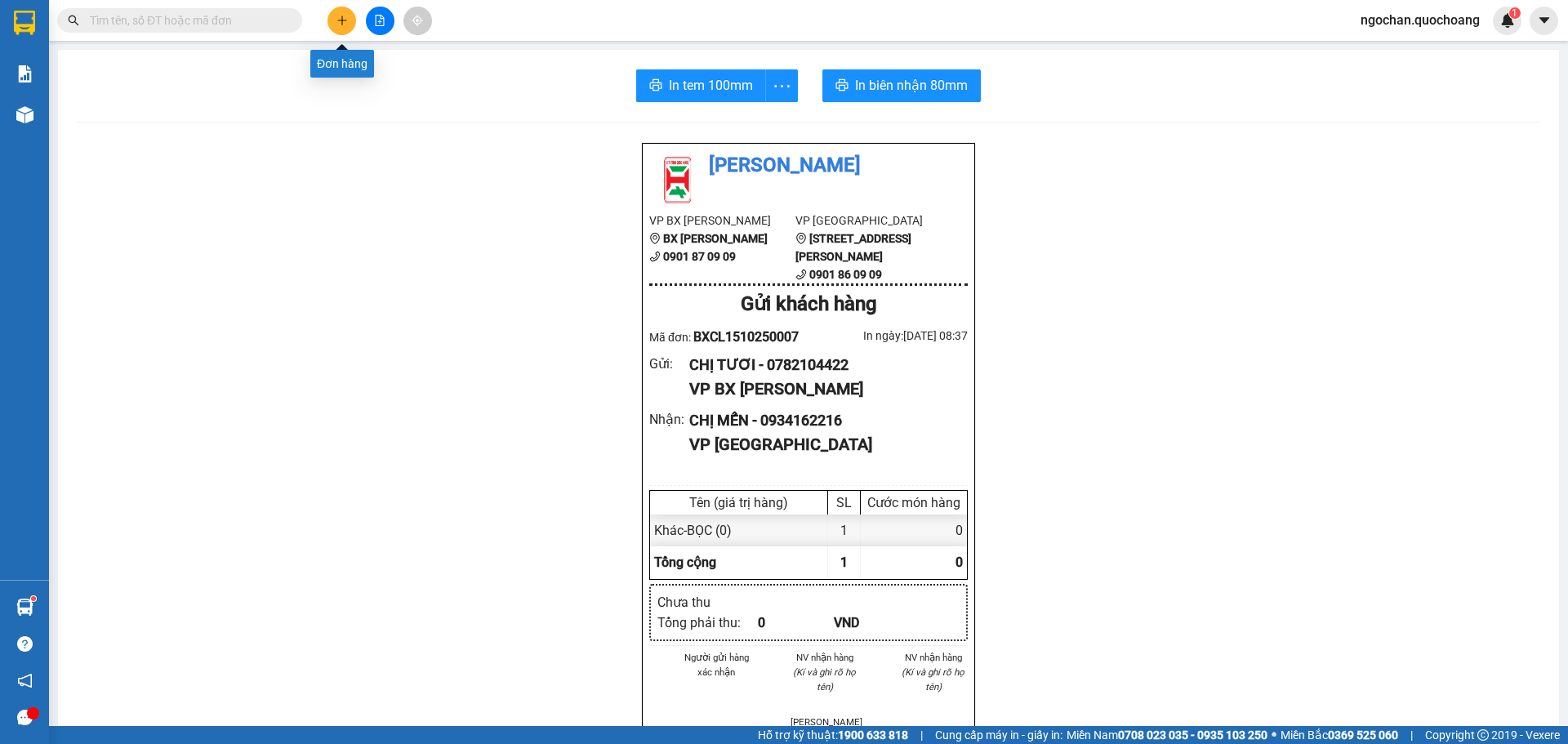
click at [339, 18] on icon "plus" at bounding box center [342, 20] width 11 height 11
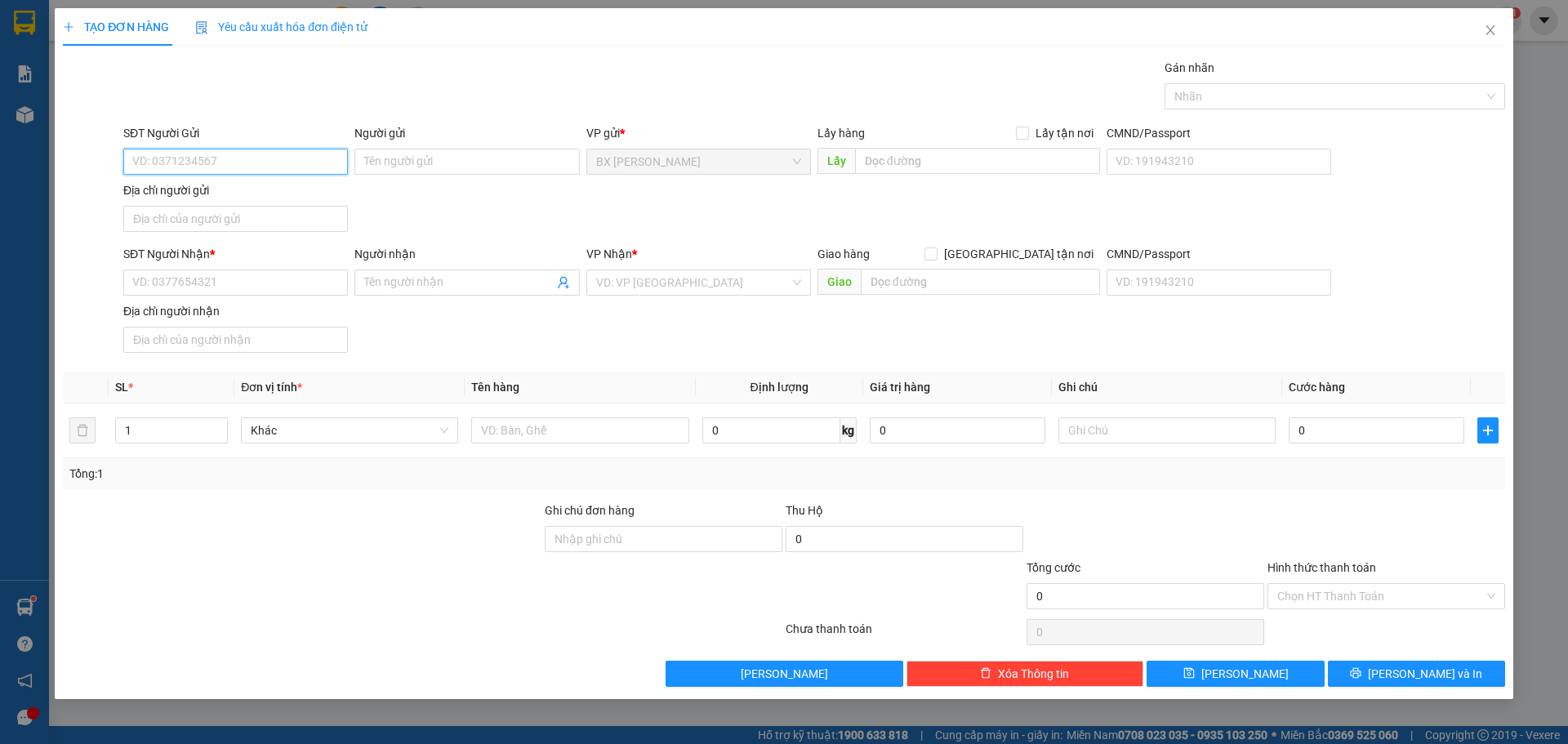
click at [229, 164] on input "SĐT Người Gửi" at bounding box center [235, 161] width 224 height 26
paste input "0782104422"
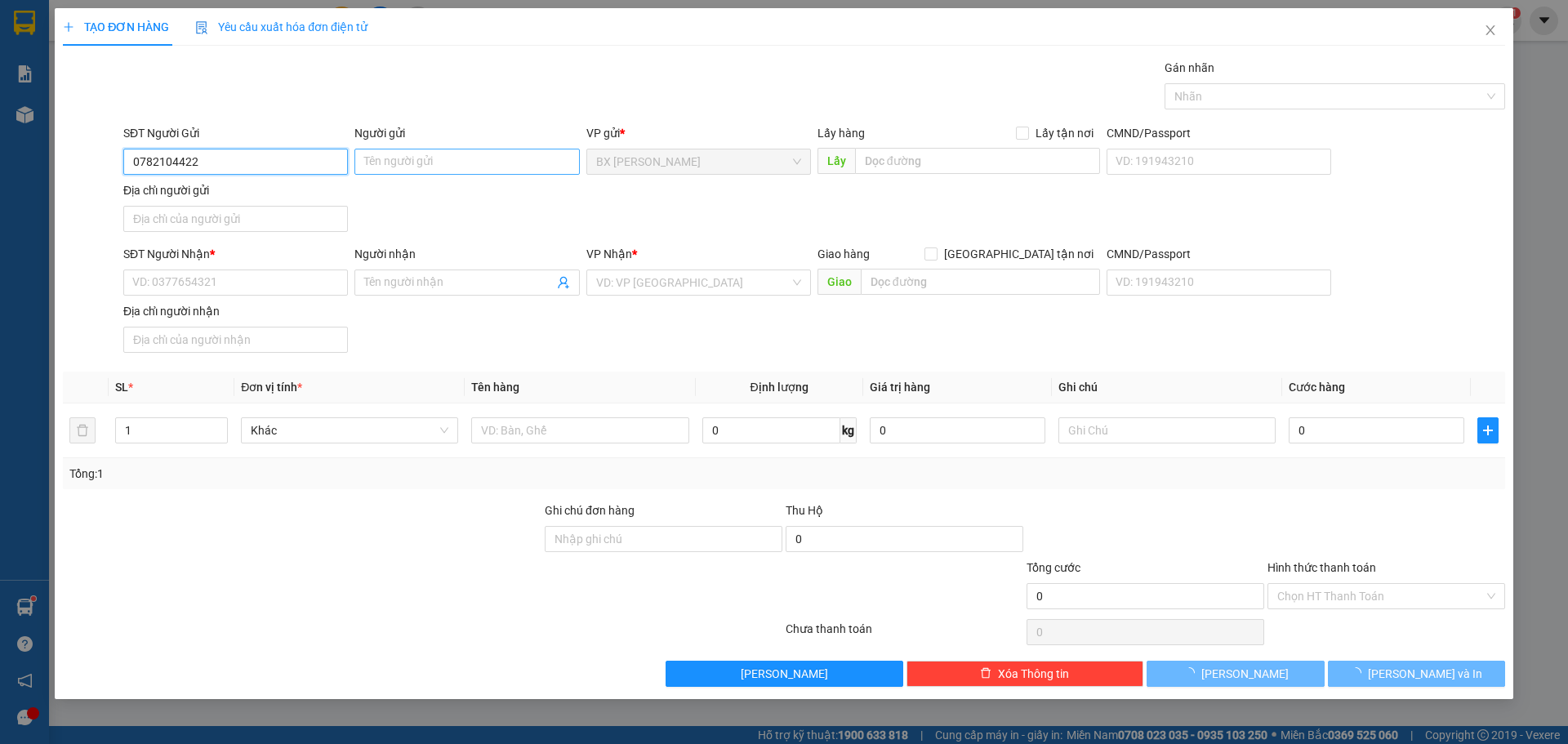
type input "0782104422"
click at [444, 168] on input "Người gửi" at bounding box center [466, 161] width 224 height 26
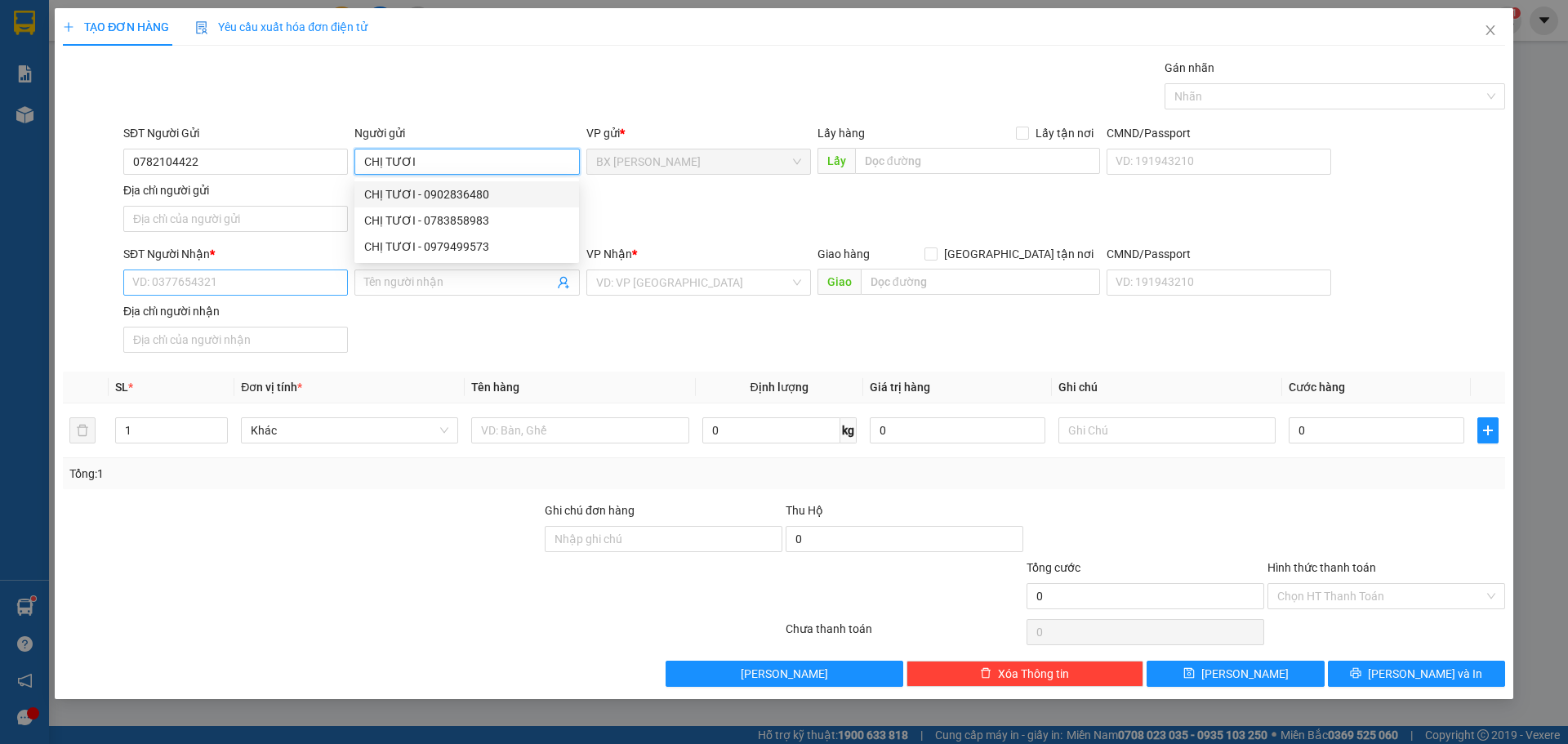
type input "CHỊ TƯƠI"
click at [266, 292] on input "SĐT Người Nhận *" at bounding box center [235, 283] width 224 height 26
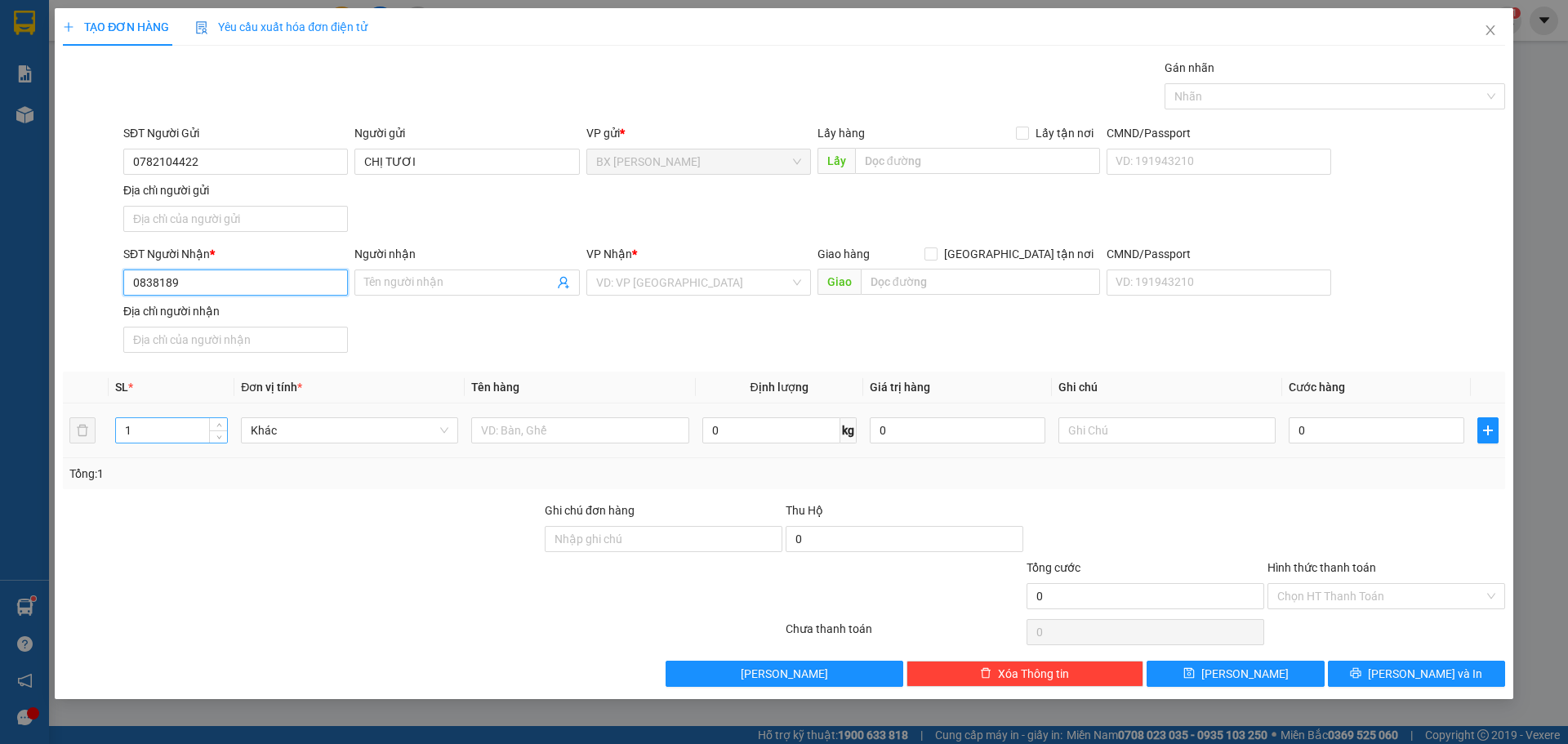
type input "0838189"
click at [189, 428] on input "1" at bounding box center [171, 430] width 111 height 24
click at [449, 283] on input "Người nhận" at bounding box center [459, 283] width 188 height 18
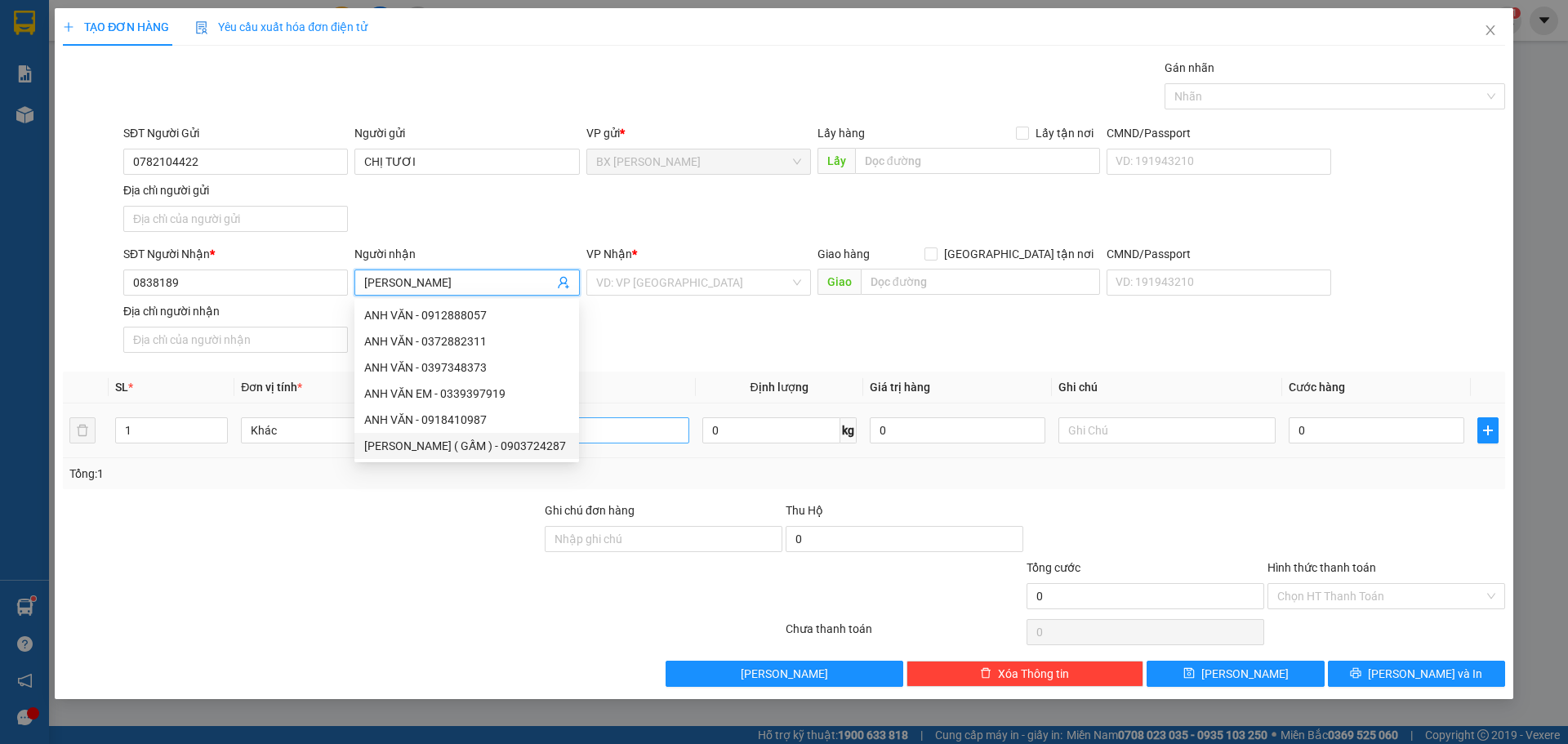
type input "[PERSON_NAME]"
click at [596, 427] on input "text" at bounding box center [579, 430] width 217 height 26
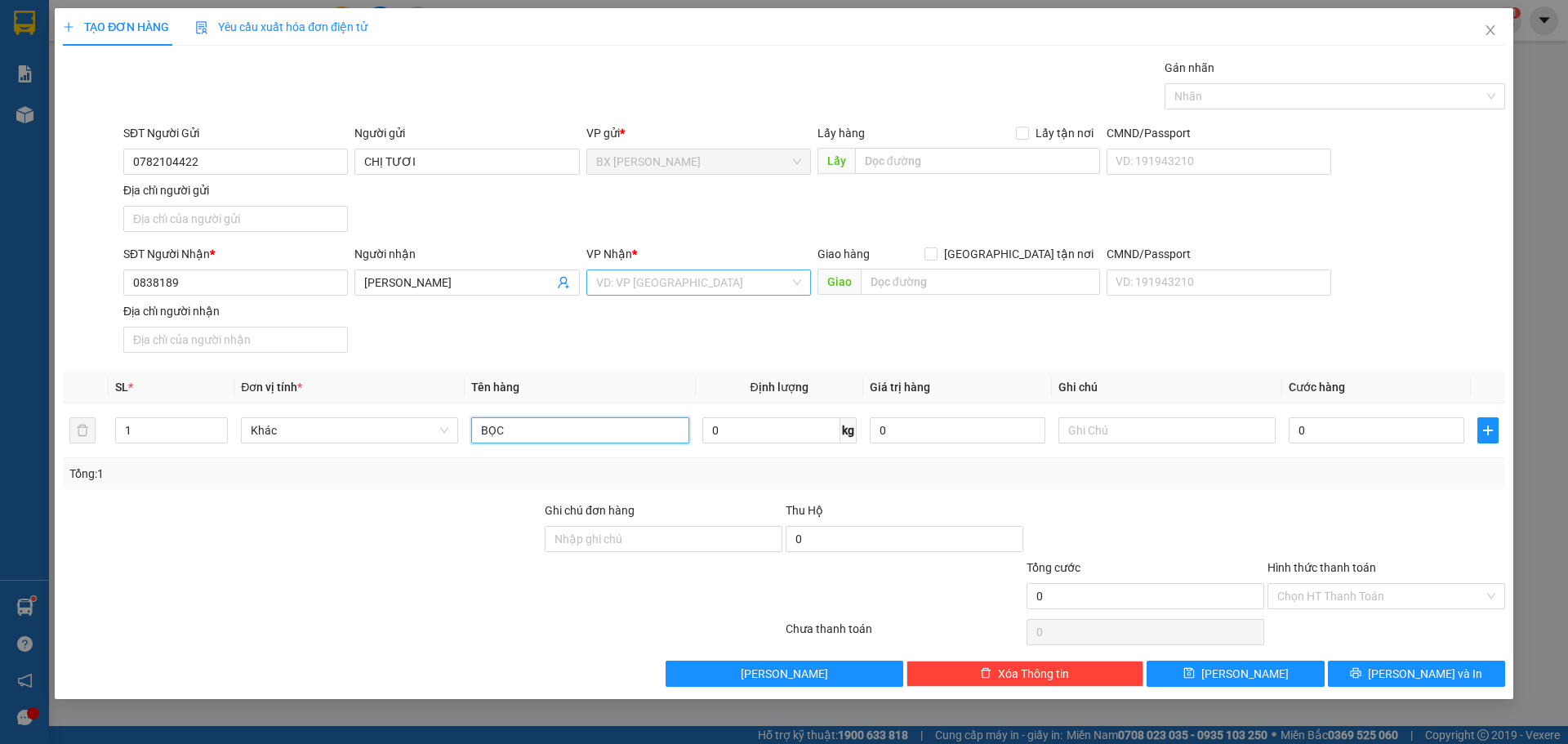
type input "BỌC"
click at [787, 279] on input "search" at bounding box center [692, 283] width 194 height 24
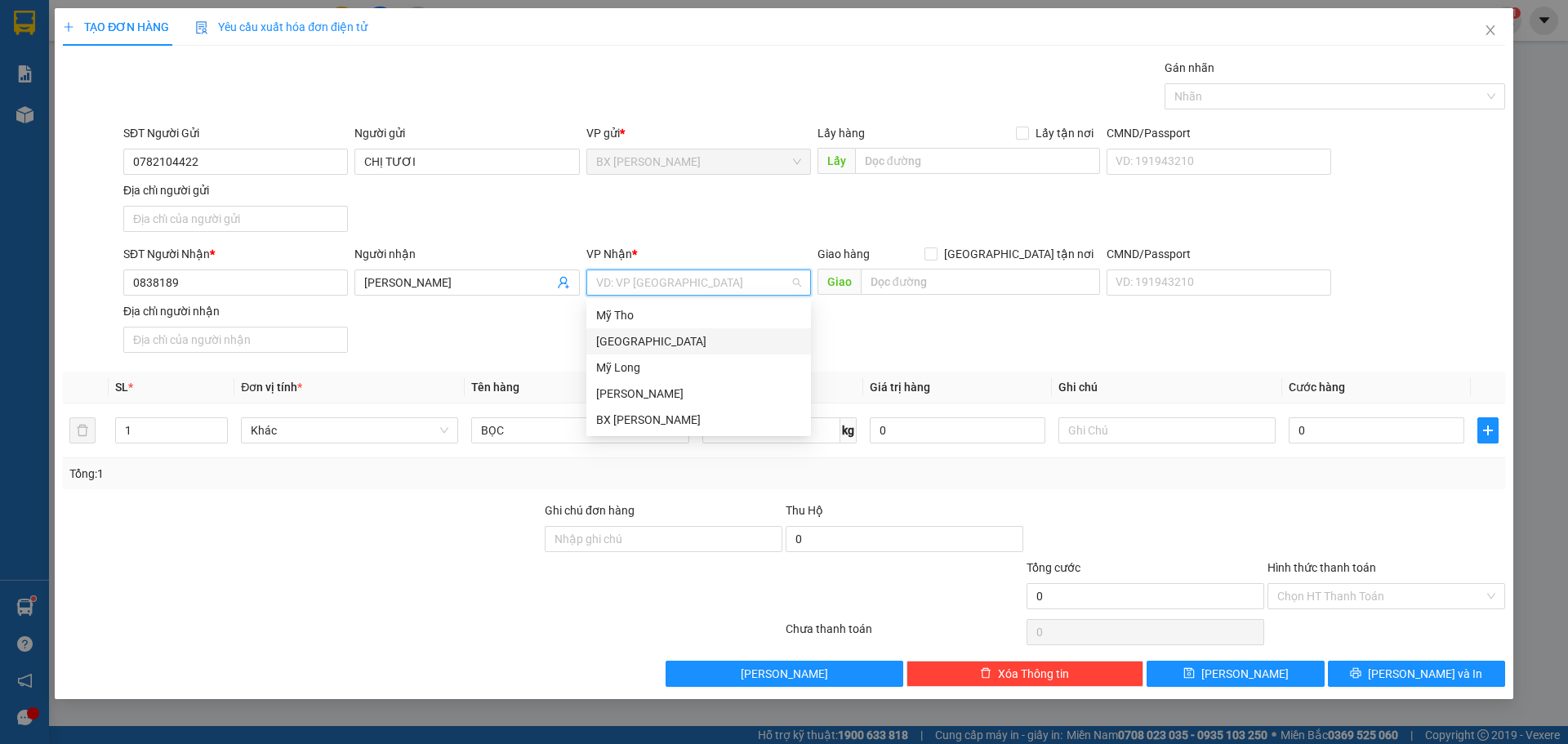
click at [684, 336] on div "[GEOGRAPHIC_DATA]" at bounding box center [698, 341] width 205 height 18
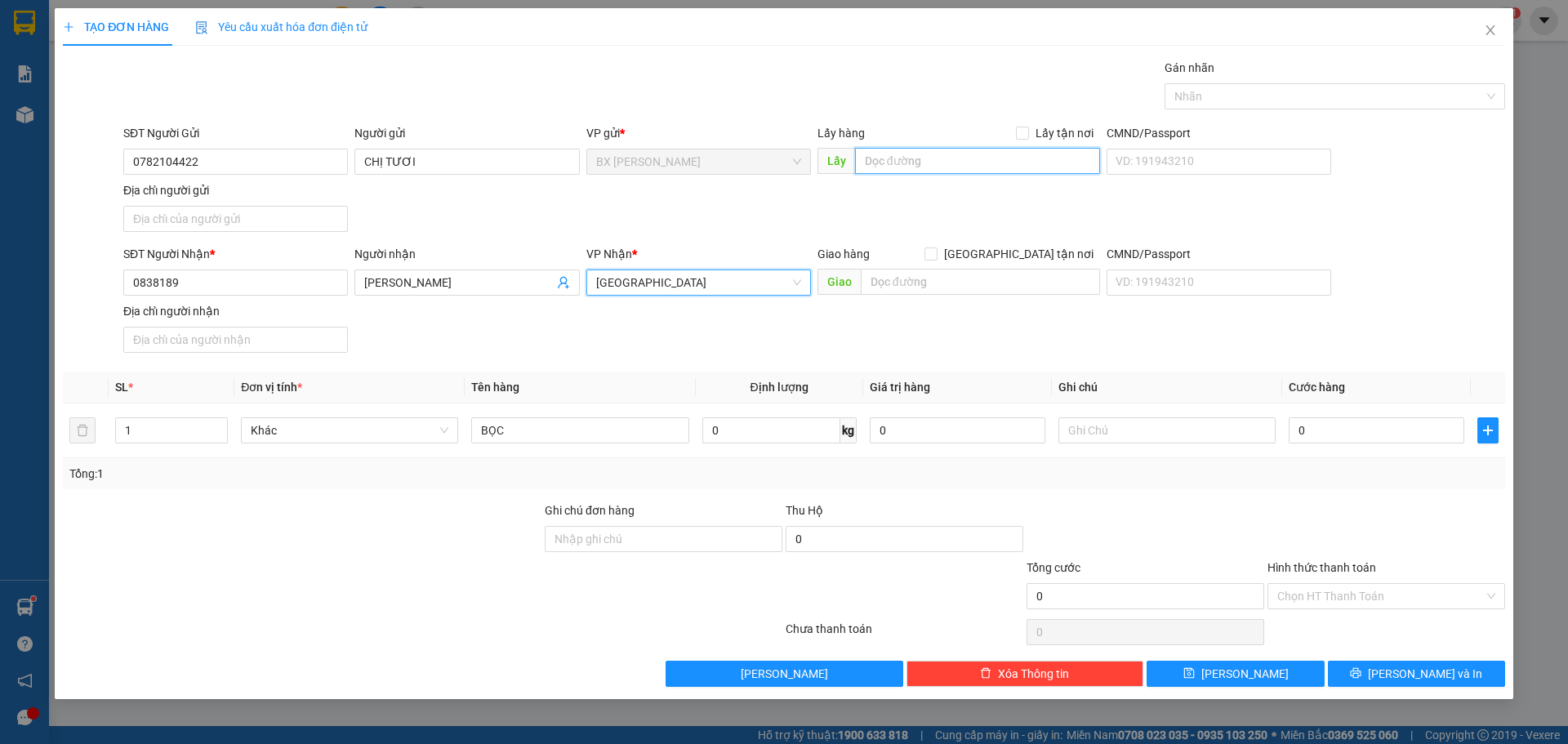
click at [903, 159] on input "text" at bounding box center [977, 160] width 245 height 26
type input "[GEOGRAPHIC_DATA] MỚI"
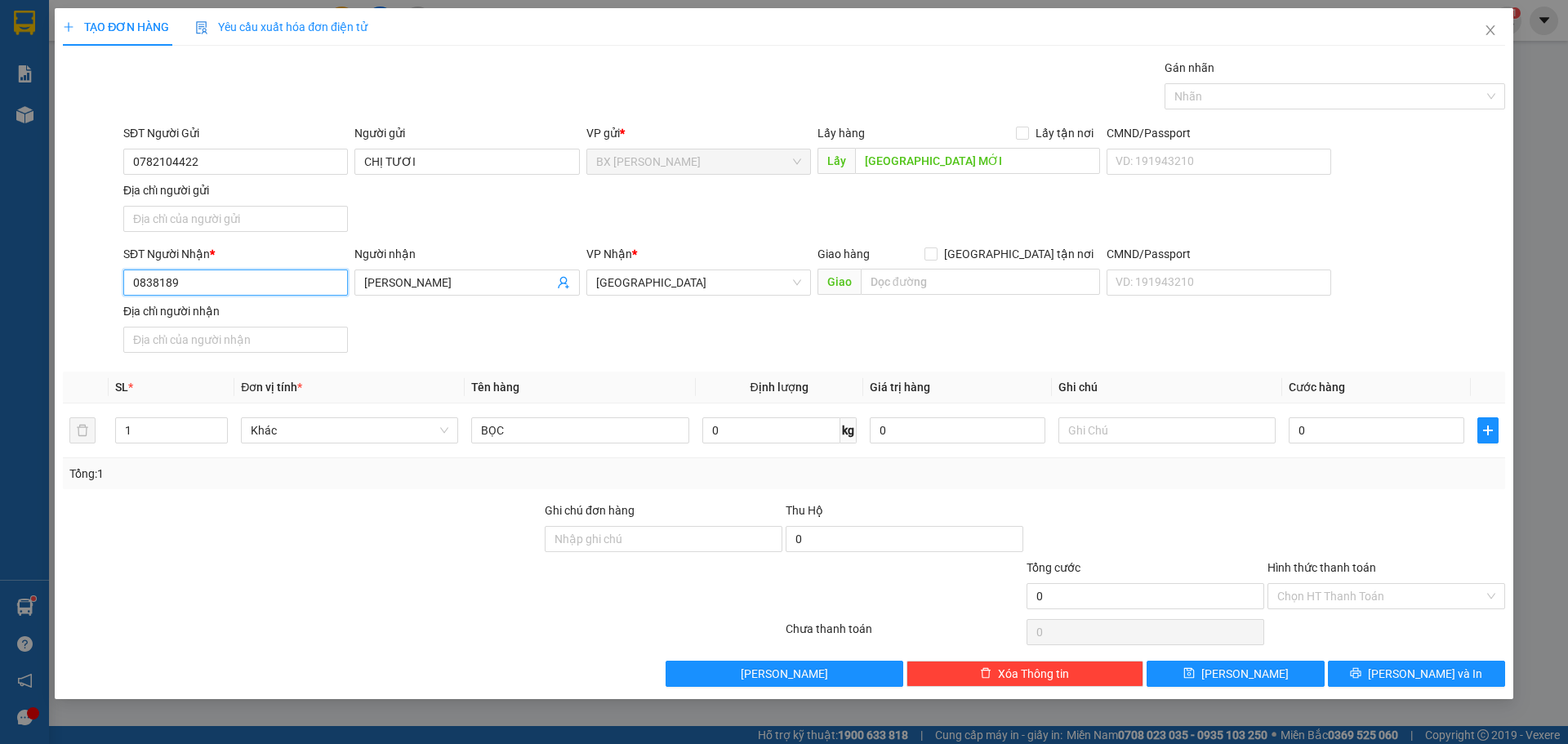
click at [198, 286] on input "0838189" at bounding box center [235, 283] width 224 height 26
type input "0838183139"
click at [1428, 667] on span "[PERSON_NAME] và In" at bounding box center [1424, 673] width 114 height 18
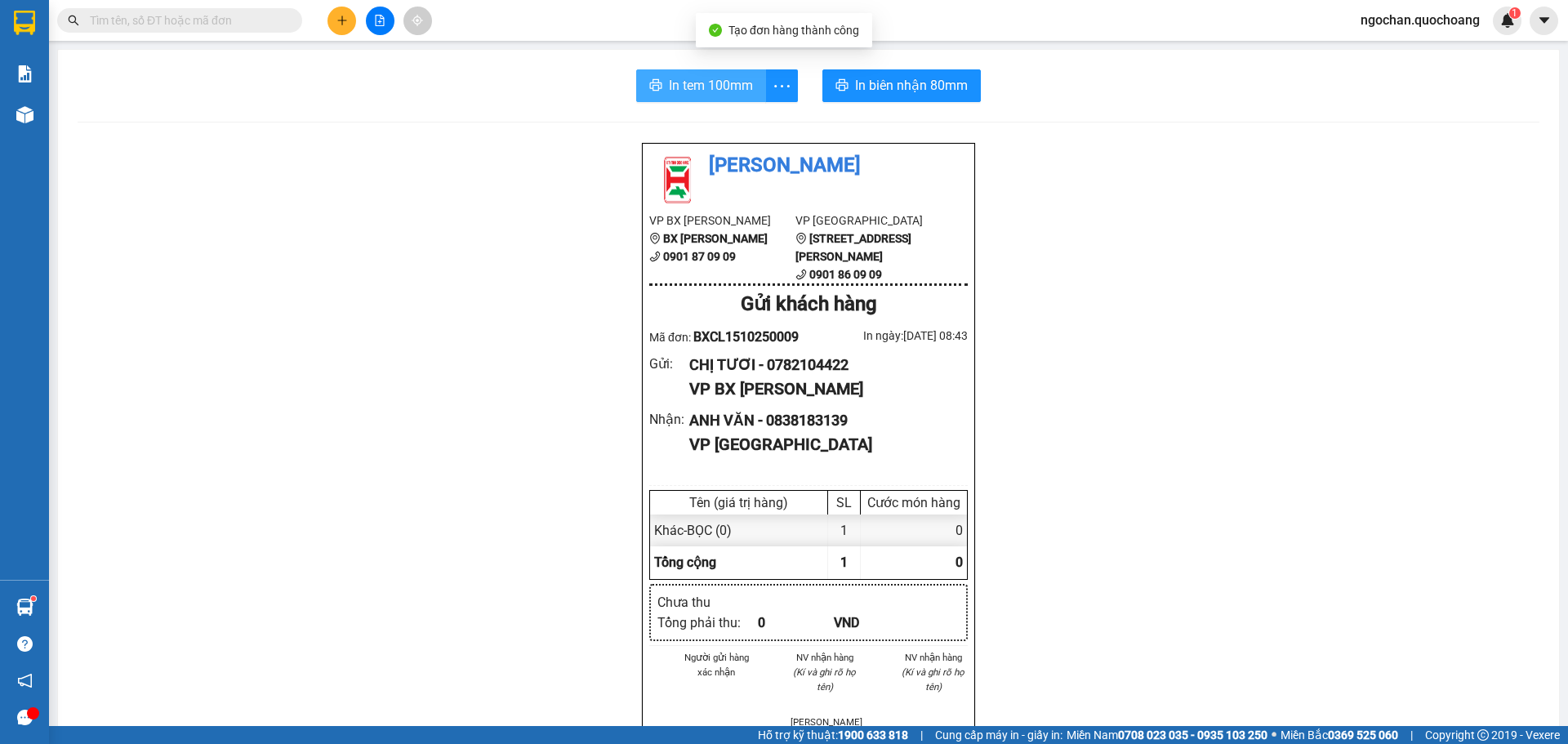
click at [710, 83] on span "In tem 100mm" at bounding box center [711, 85] width 84 height 20
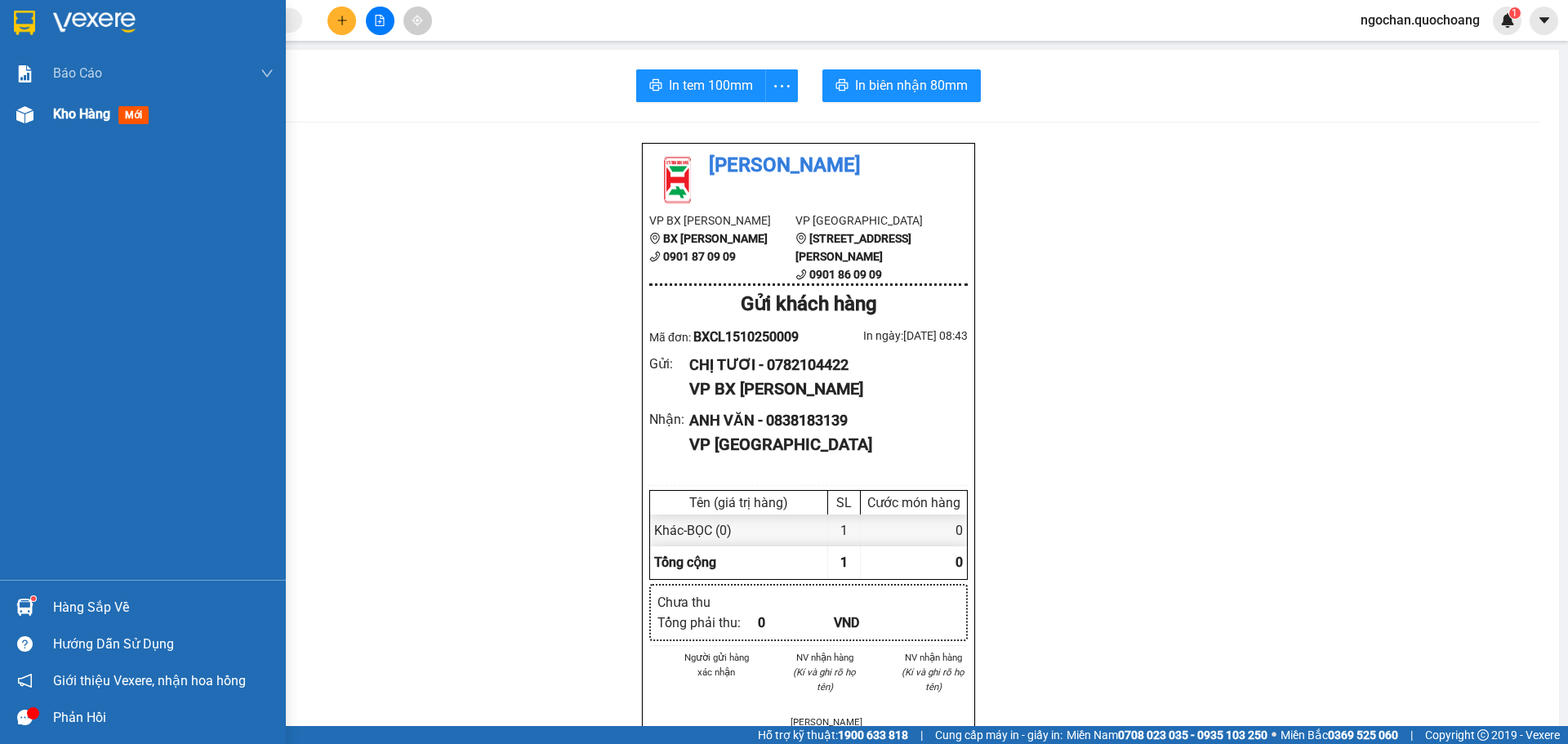
click at [35, 119] on div at bounding box center [24, 114] width 29 height 29
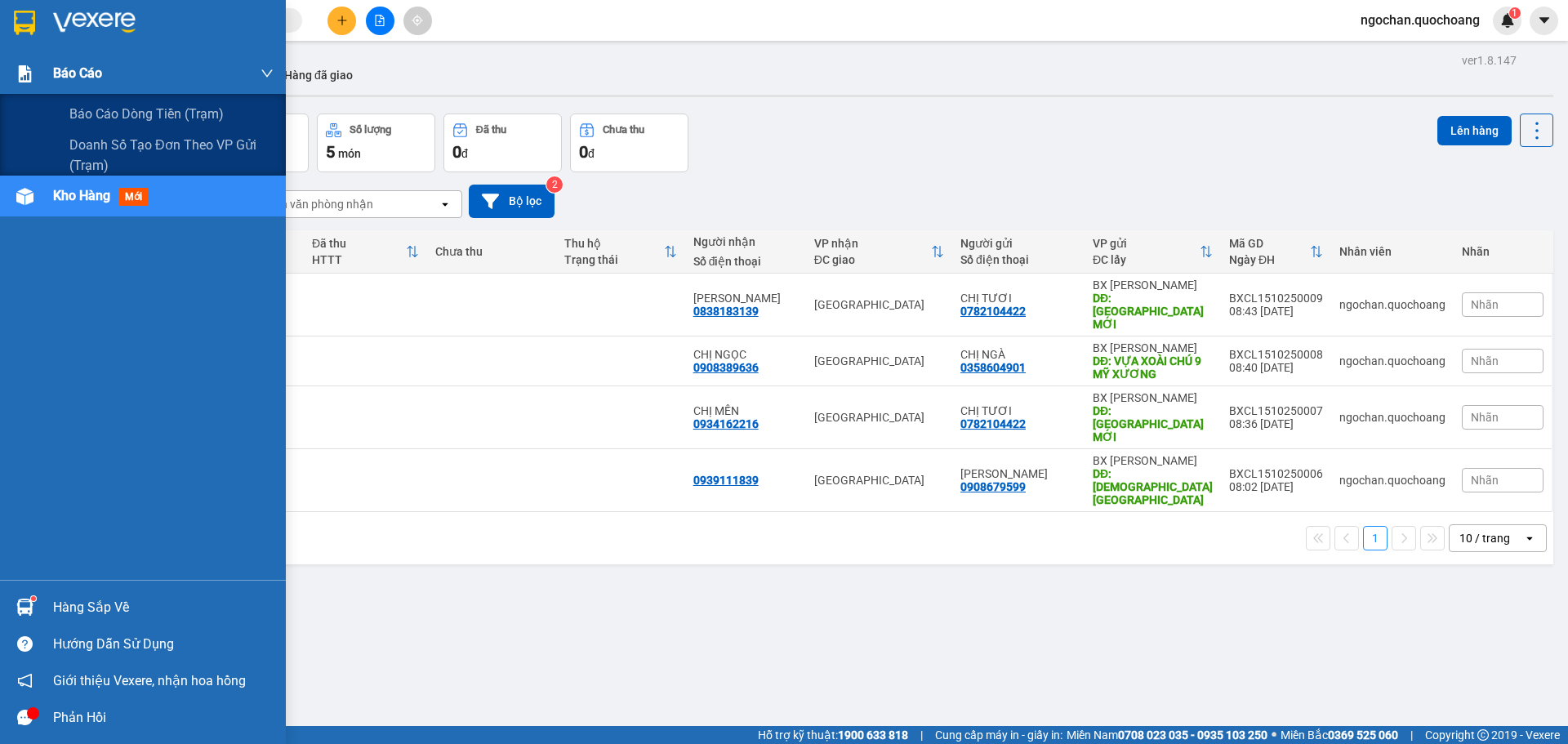
click at [26, 77] on img at bounding box center [25, 74] width 17 height 17
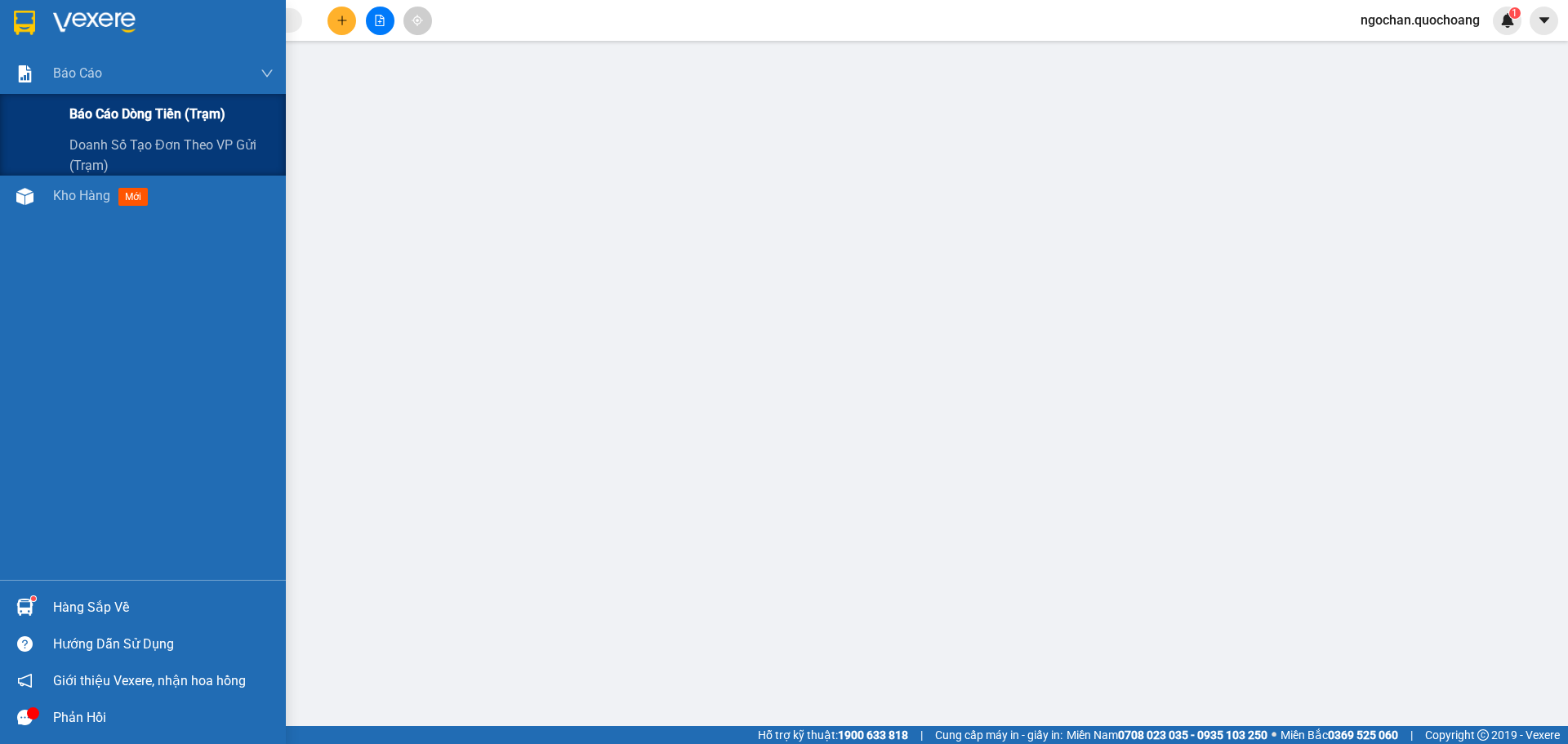
click at [107, 113] on span "Báo cáo dòng tiền (trạm)" at bounding box center [147, 113] width 156 height 20
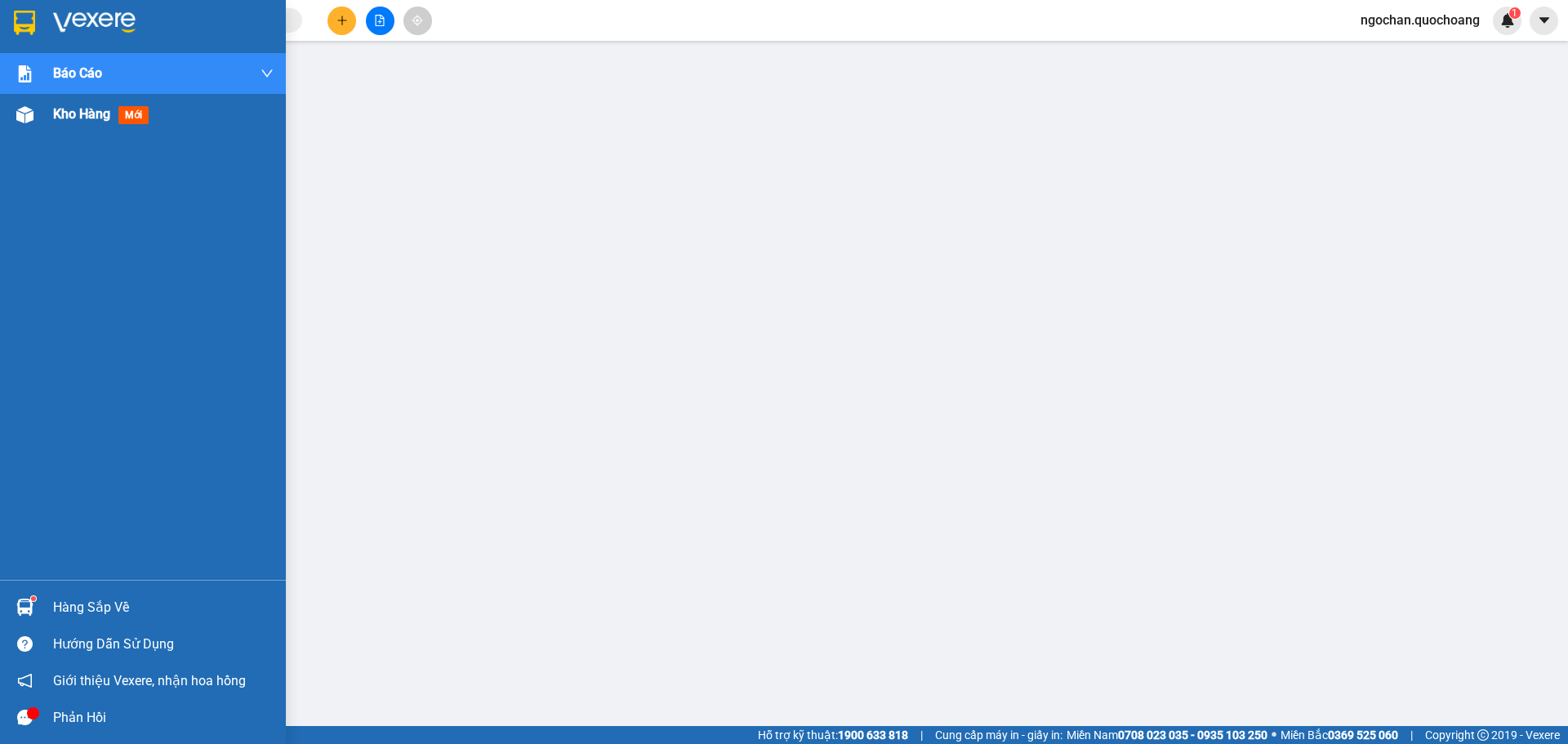
click at [15, 116] on div at bounding box center [24, 114] width 29 height 29
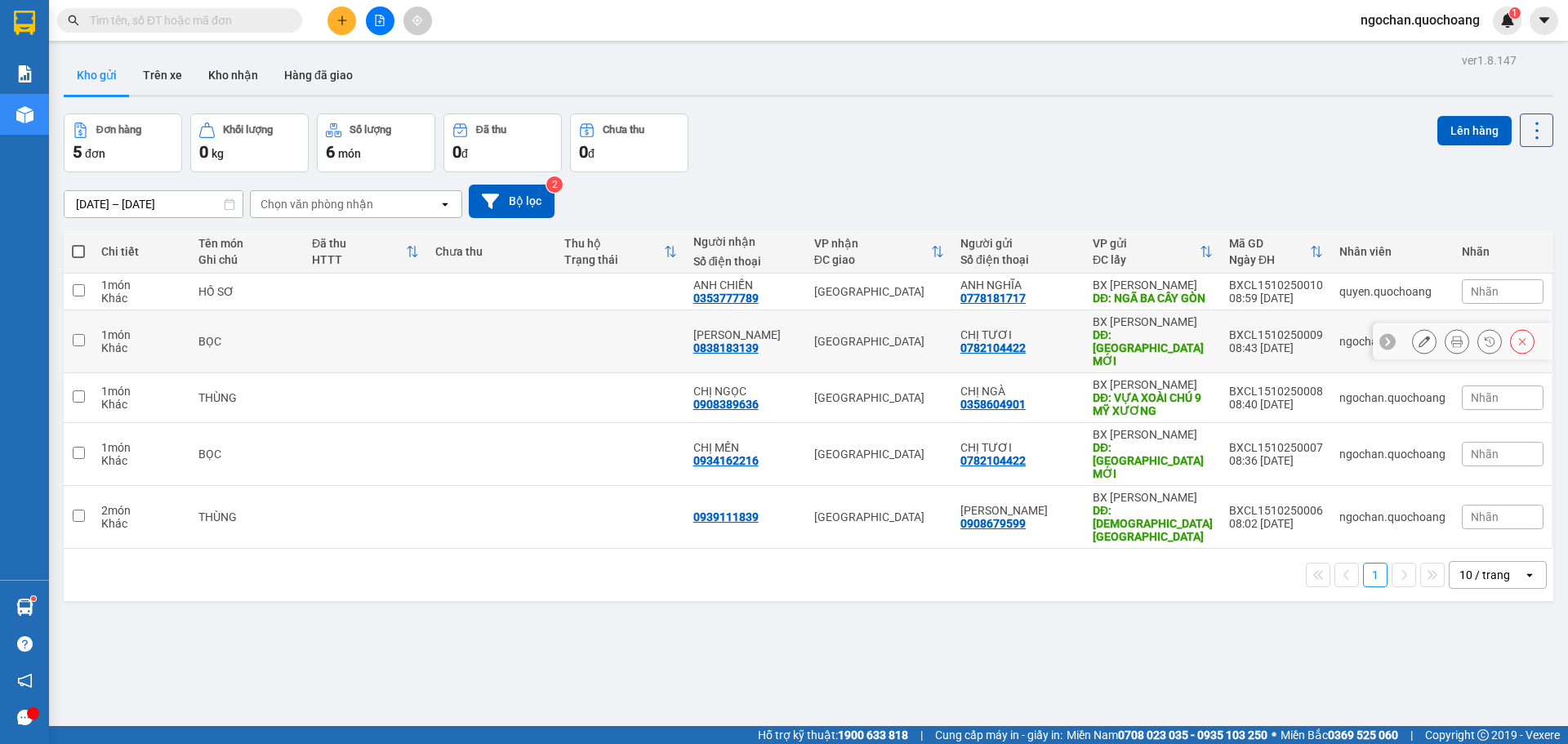
click at [78, 346] on input "checkbox" at bounding box center [78, 340] width 12 height 12
checkbox input "true"
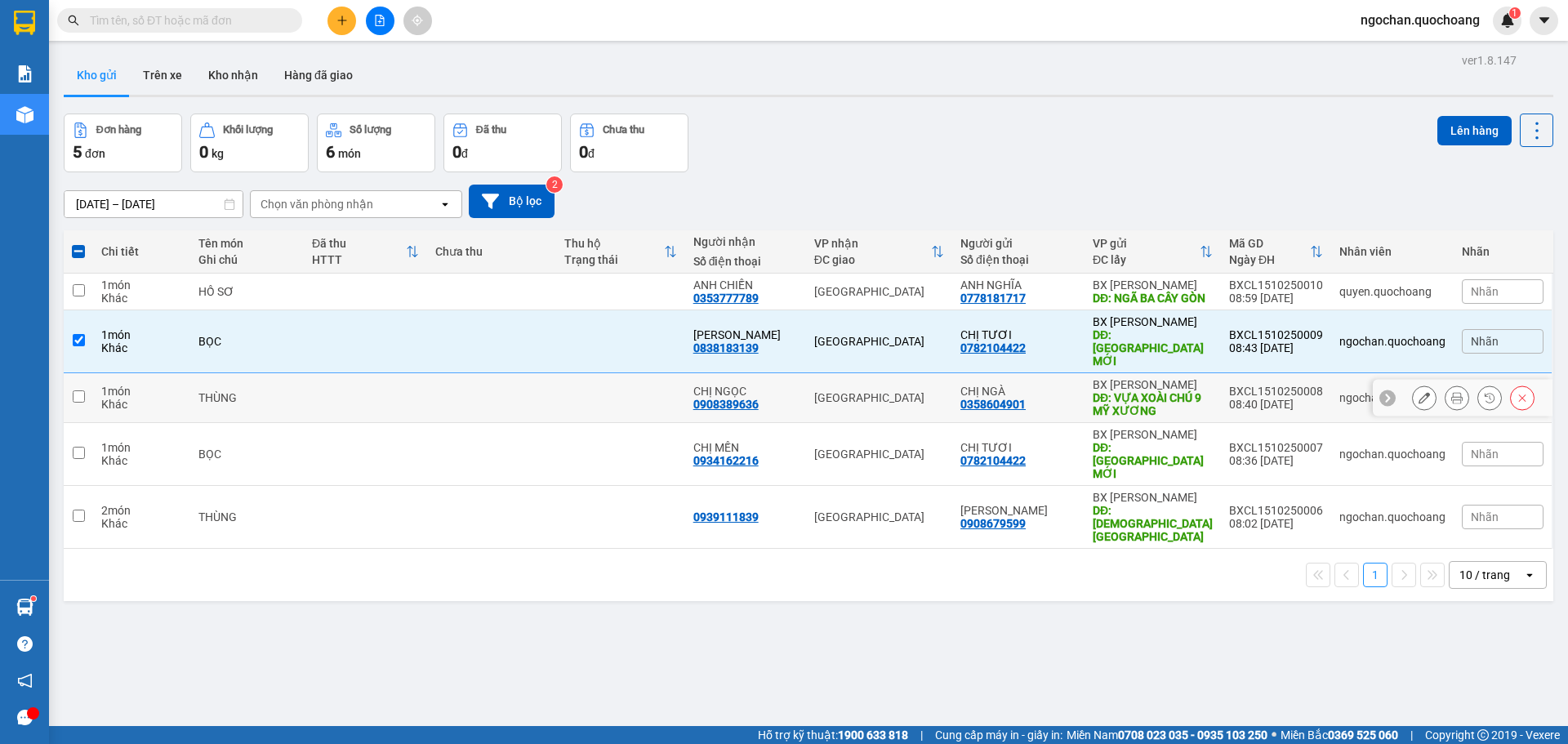
click at [81, 396] on input "checkbox" at bounding box center [78, 397] width 12 height 12
checkbox input "true"
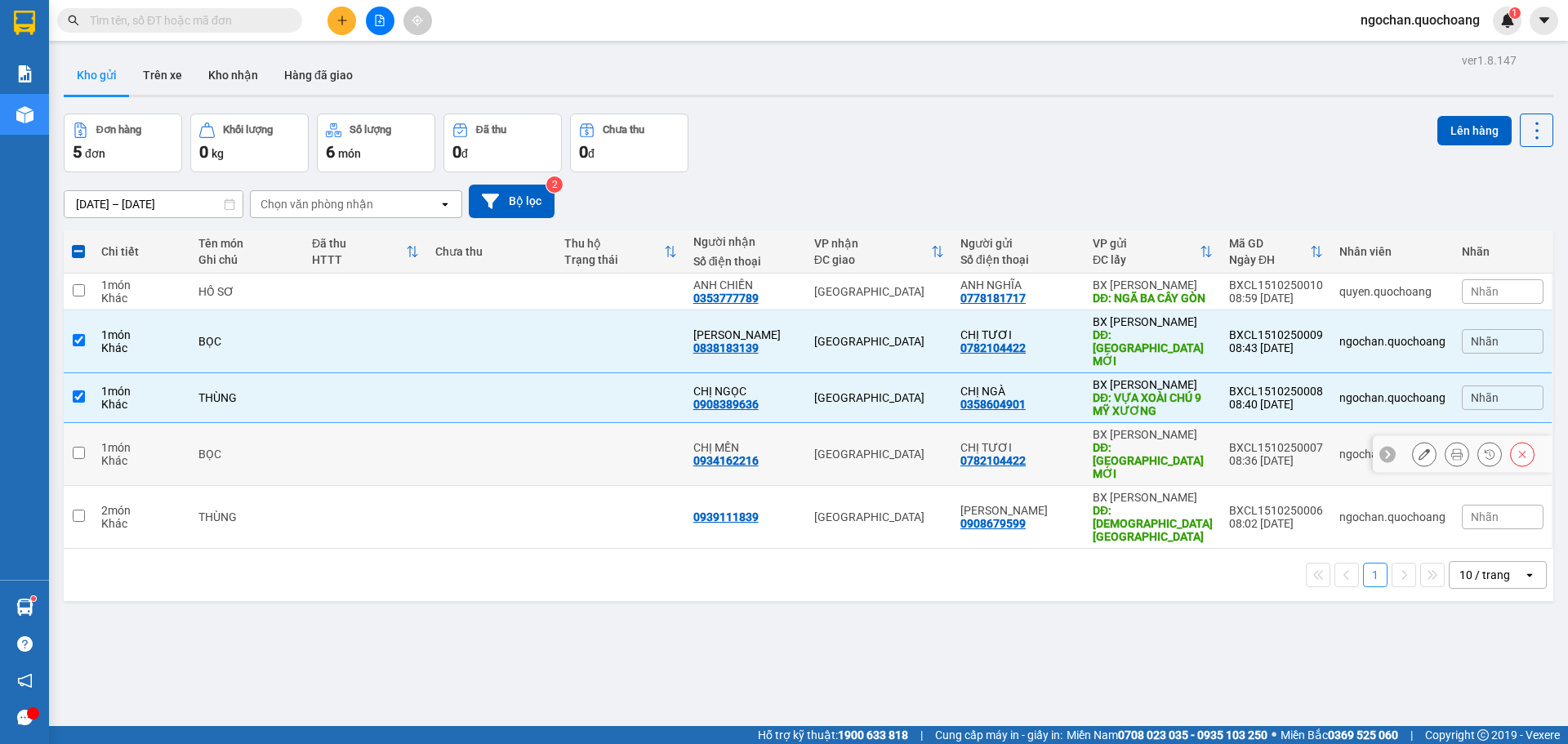
drag, startPoint x: 80, startPoint y: 442, endPoint x: 85, endPoint y: 471, distance: 29.4
click at [85, 451] on td at bounding box center [78, 454] width 30 height 63
checkbox input "true"
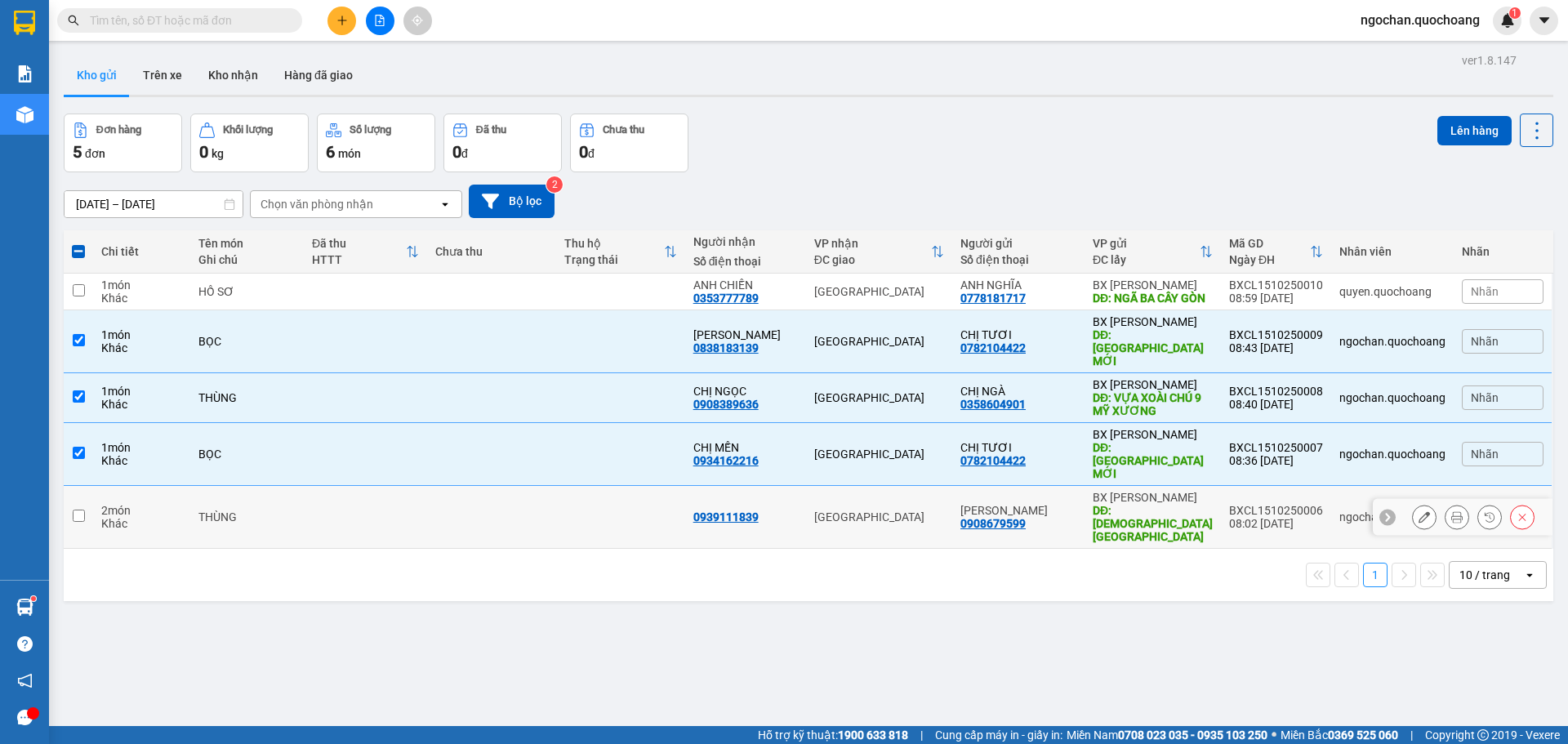
click at [81, 509] on input "checkbox" at bounding box center [78, 515] width 12 height 12
checkbox input "true"
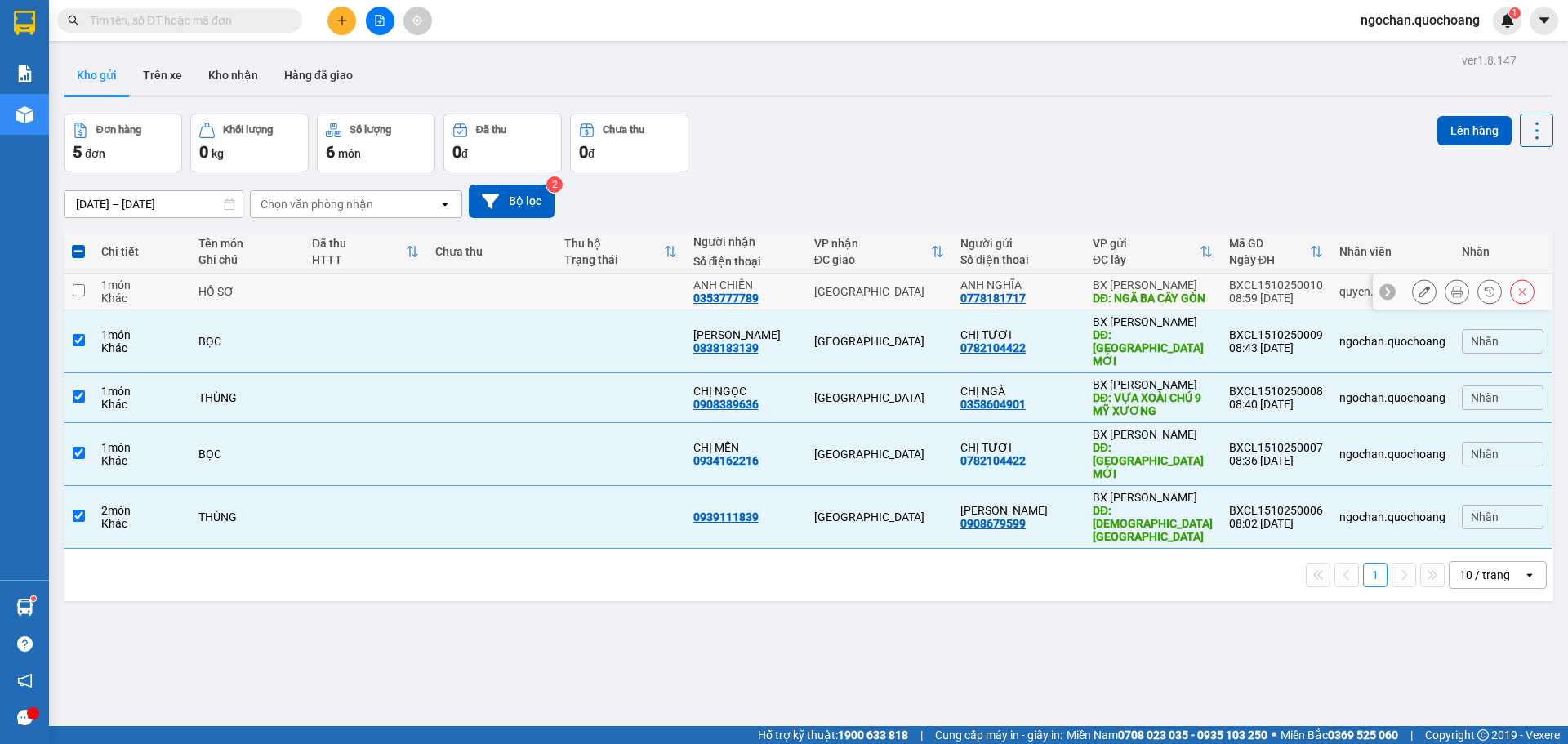
click at [75, 297] on input "checkbox" at bounding box center [78, 290] width 12 height 12
checkbox input "true"
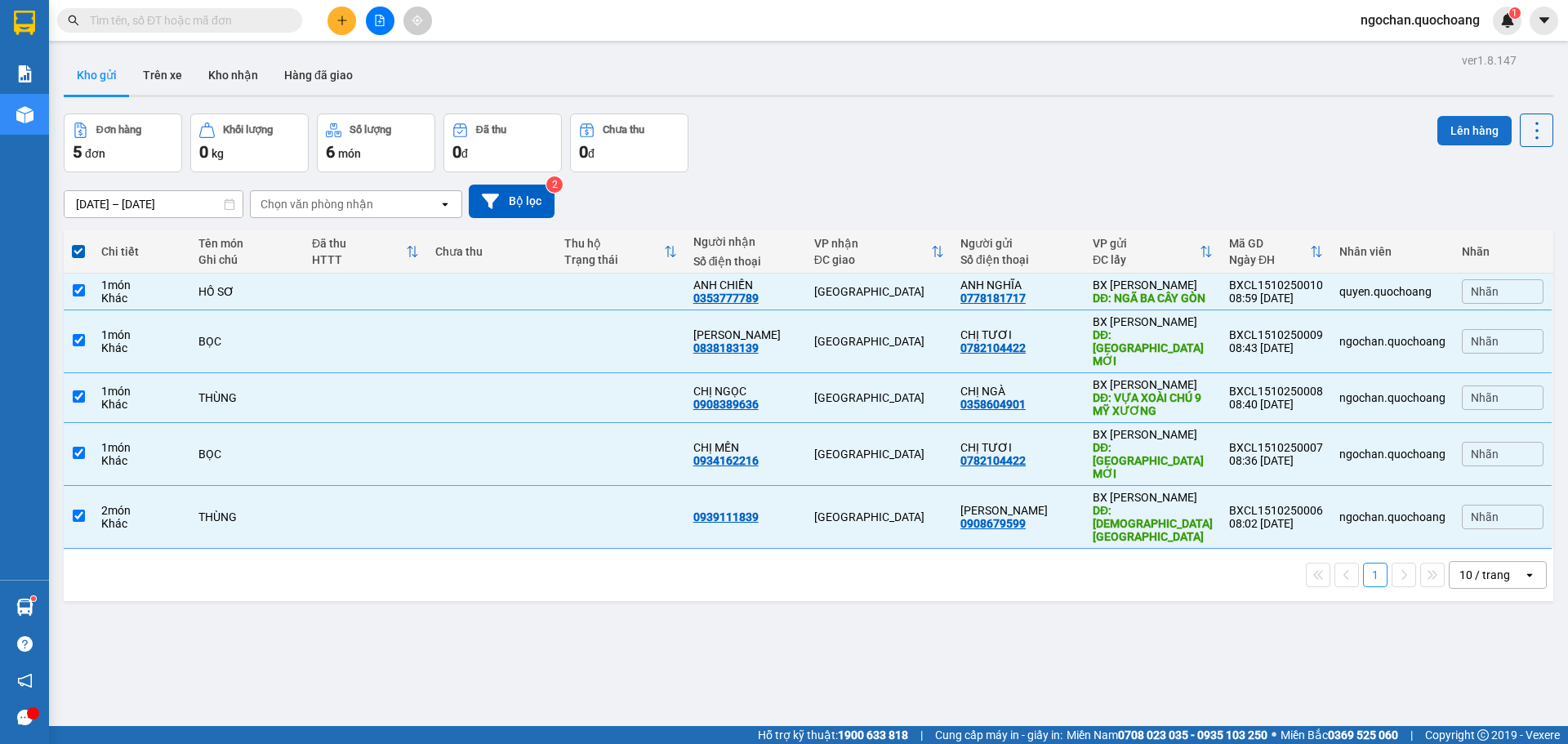
click at [1483, 131] on button "Lên hàng" at bounding box center [1474, 131] width 74 height 30
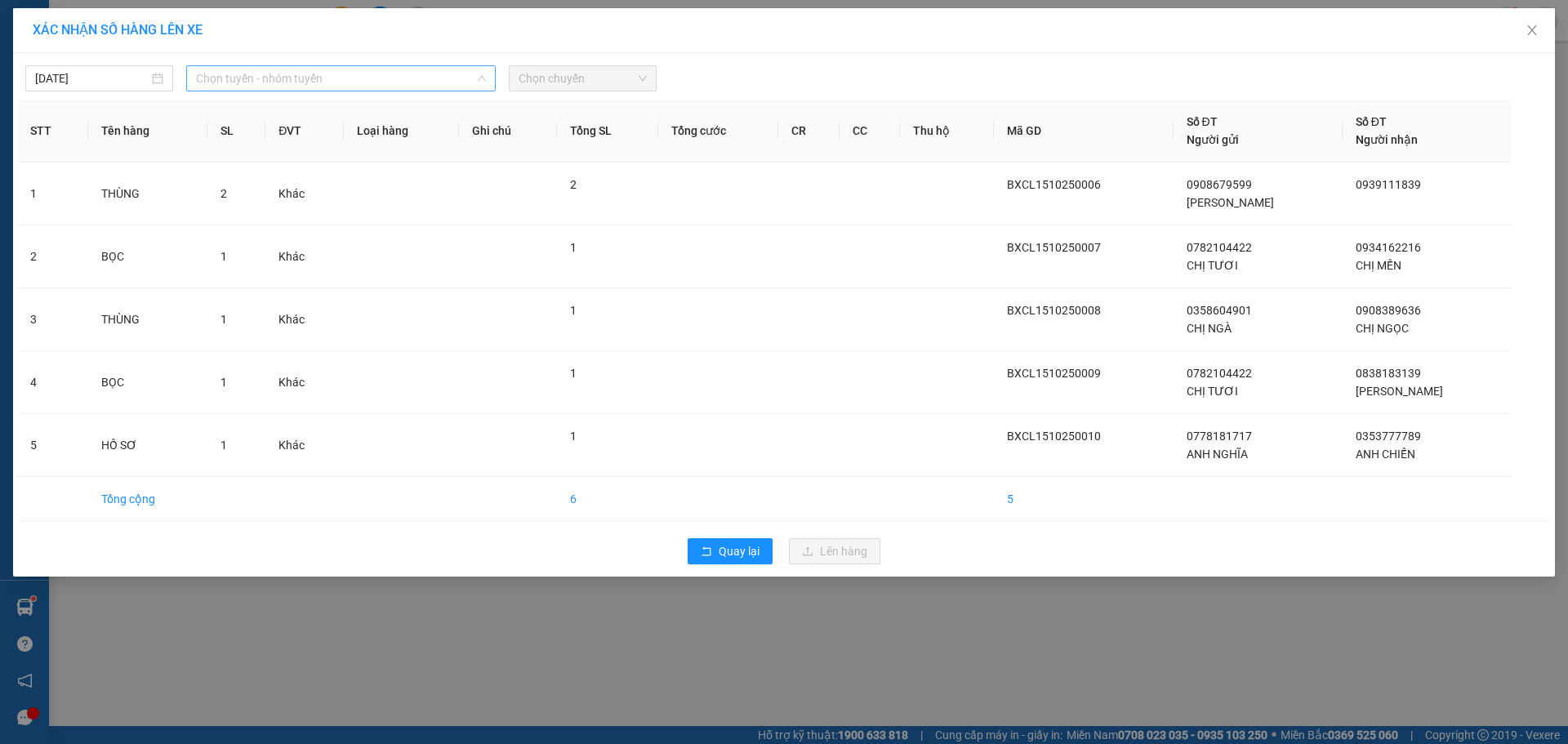
click at [481, 70] on span "Chọn tuyến - nhóm tuyến" at bounding box center [341, 78] width 290 height 24
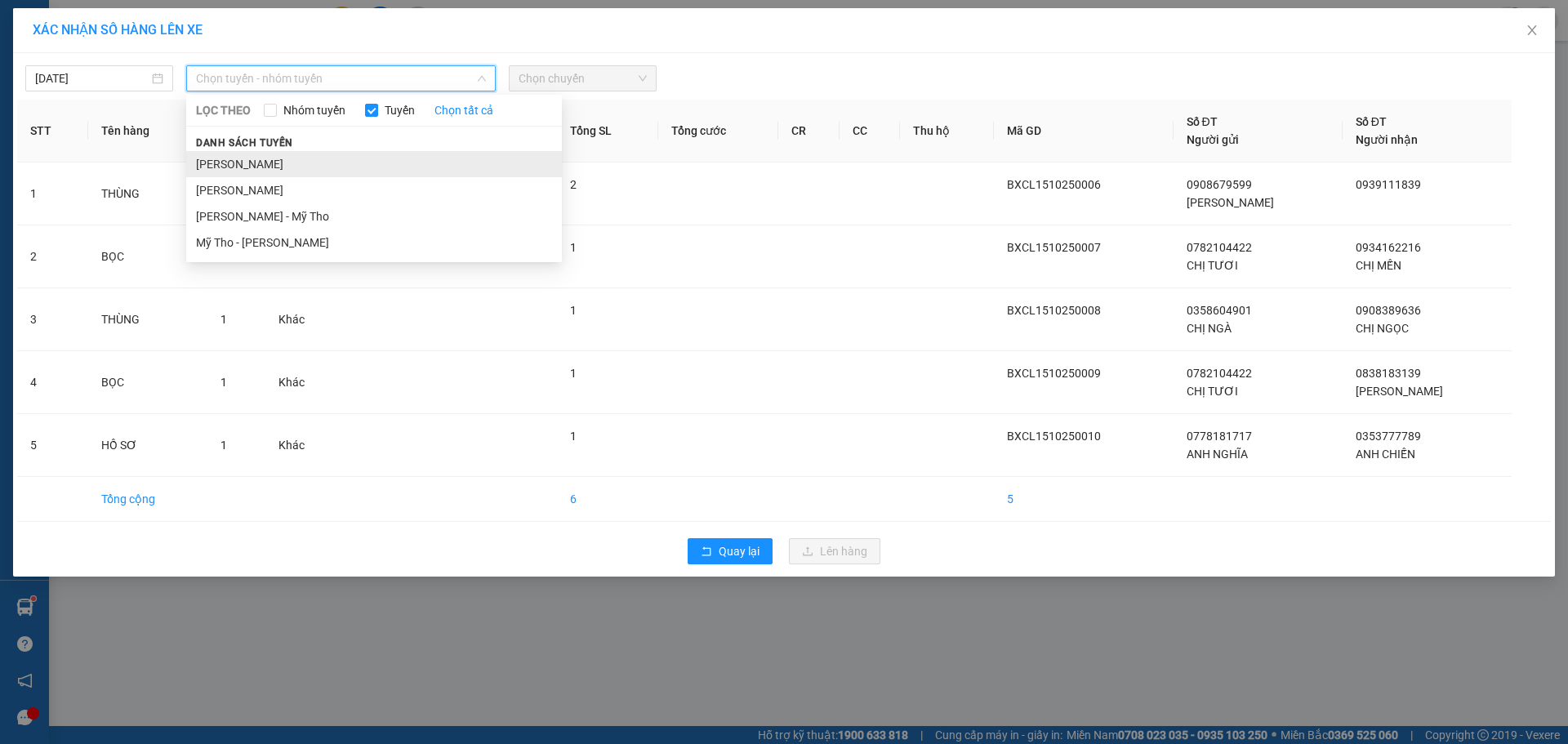
click at [363, 167] on li "[PERSON_NAME]" at bounding box center [373, 164] width 376 height 26
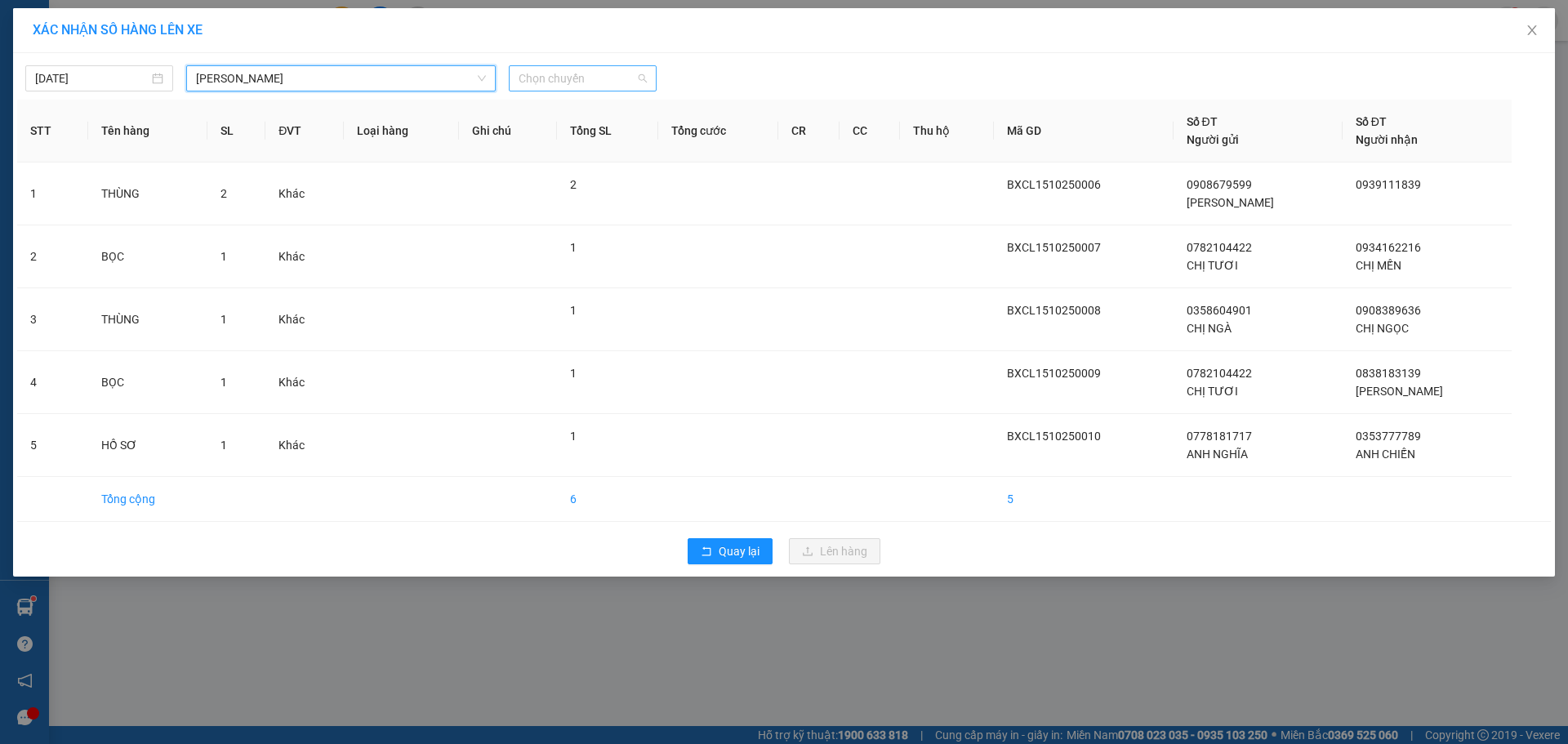
click at [640, 67] on span "Chọn chuyến" at bounding box center [583, 78] width 128 height 24
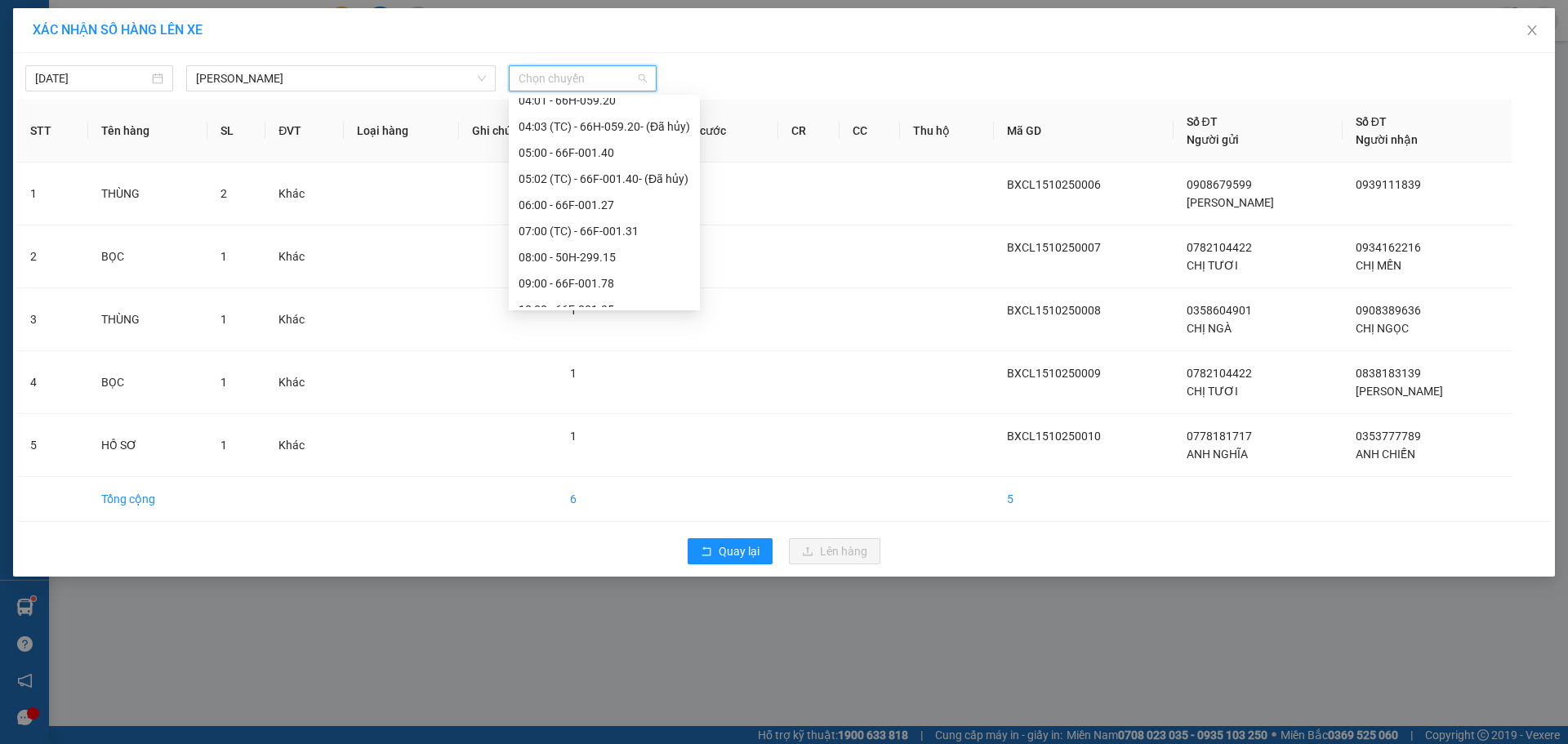
scroll to position [327, 0]
click at [603, 276] on div "09:00 - 66F-001.78" at bounding box center [604, 281] width 172 height 18
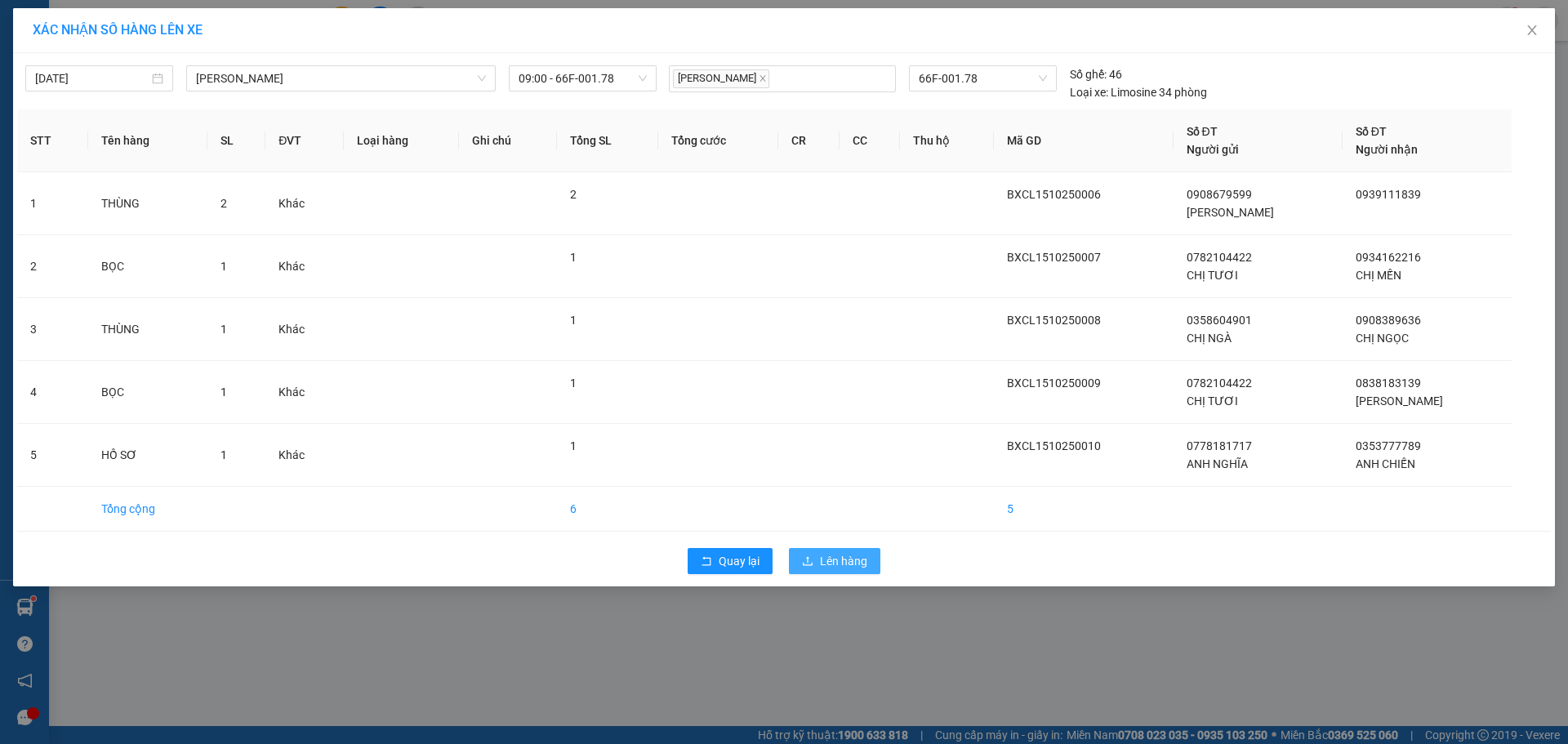
click at [845, 564] on span "Lên hàng" at bounding box center [843, 561] width 47 height 18
